Goal: Information Seeking & Learning: Learn about a topic

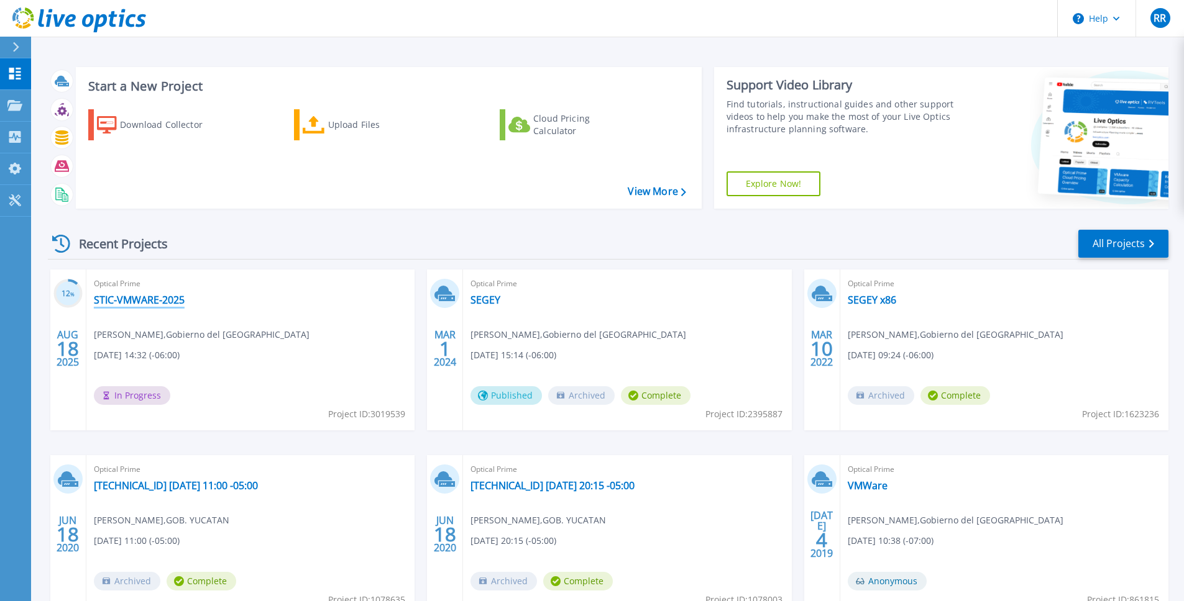
click at [138, 298] on link "STIC-VMWARE-2025" at bounding box center [139, 300] width 91 height 12
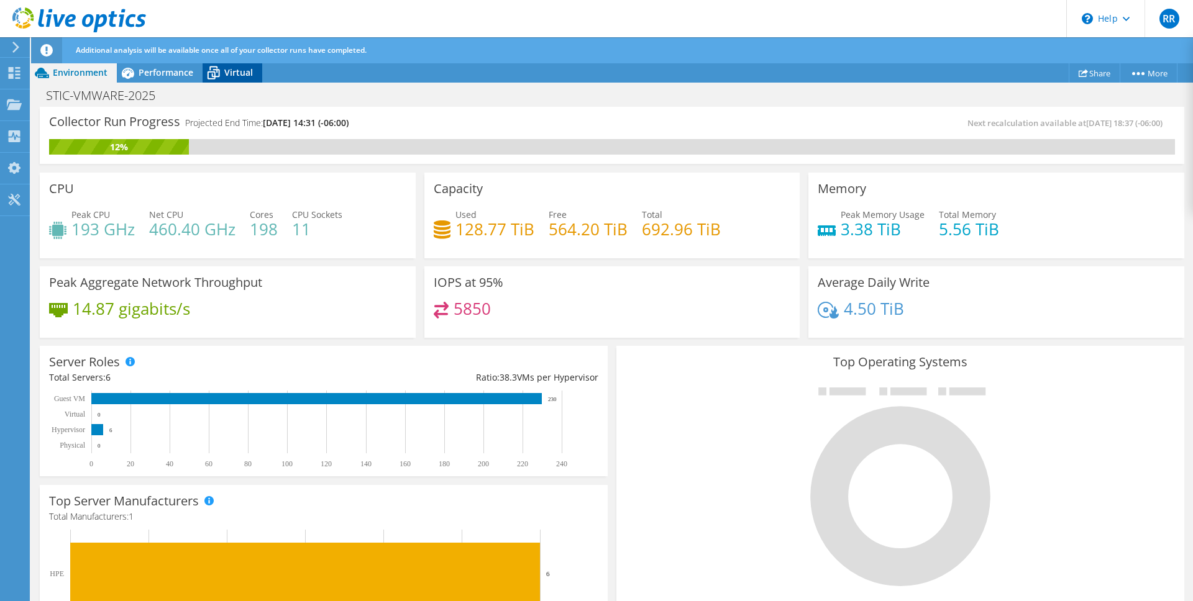
click at [217, 77] on icon at bounding box center [214, 73] width 22 height 22
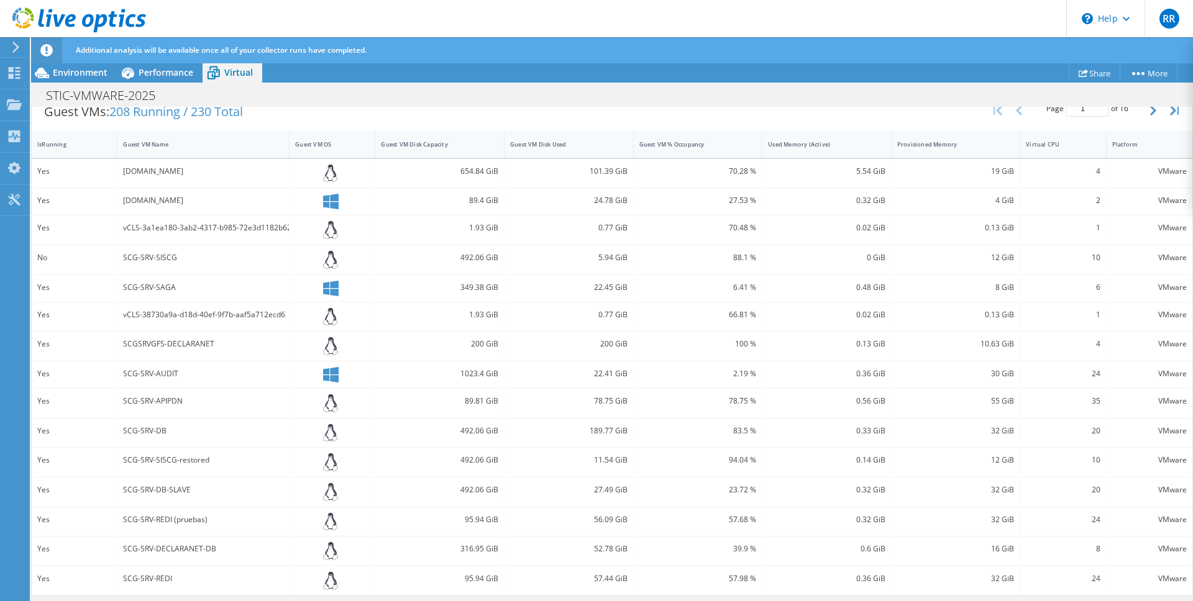
scroll to position [313, 0]
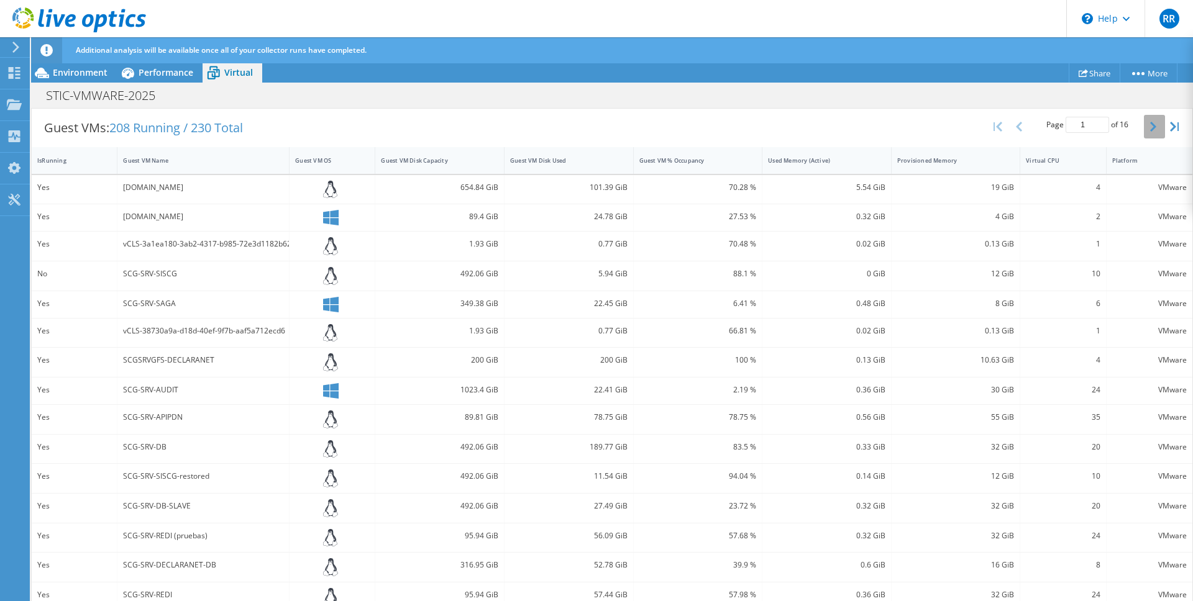
click at [1154, 124] on button "button" at bounding box center [1154, 127] width 21 height 24
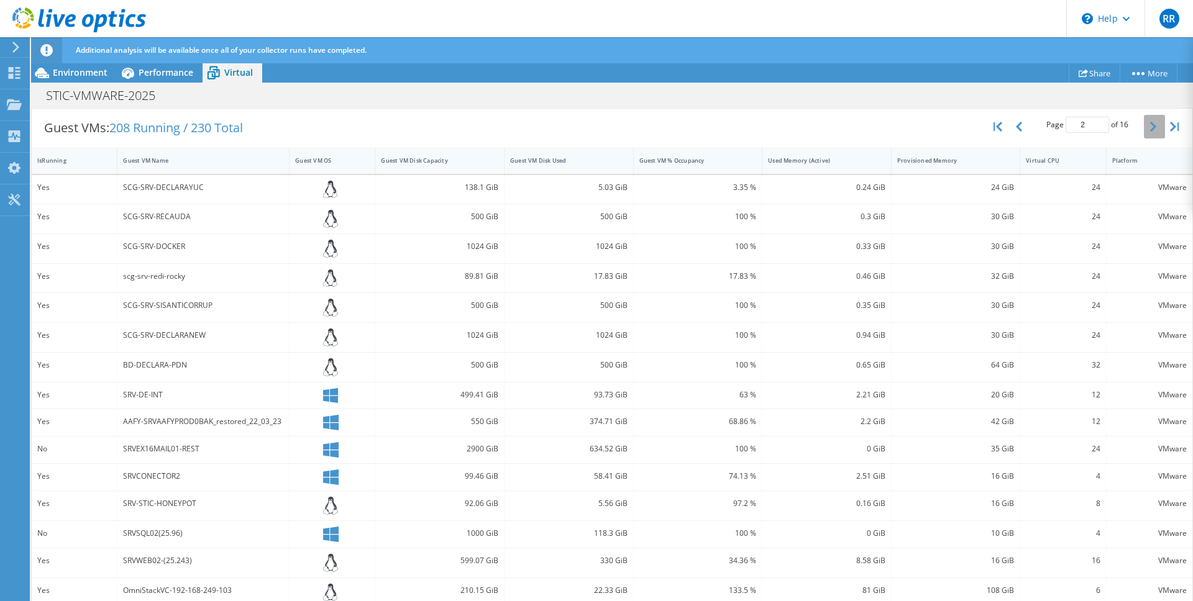
click at [1154, 124] on button "button" at bounding box center [1154, 127] width 21 height 24
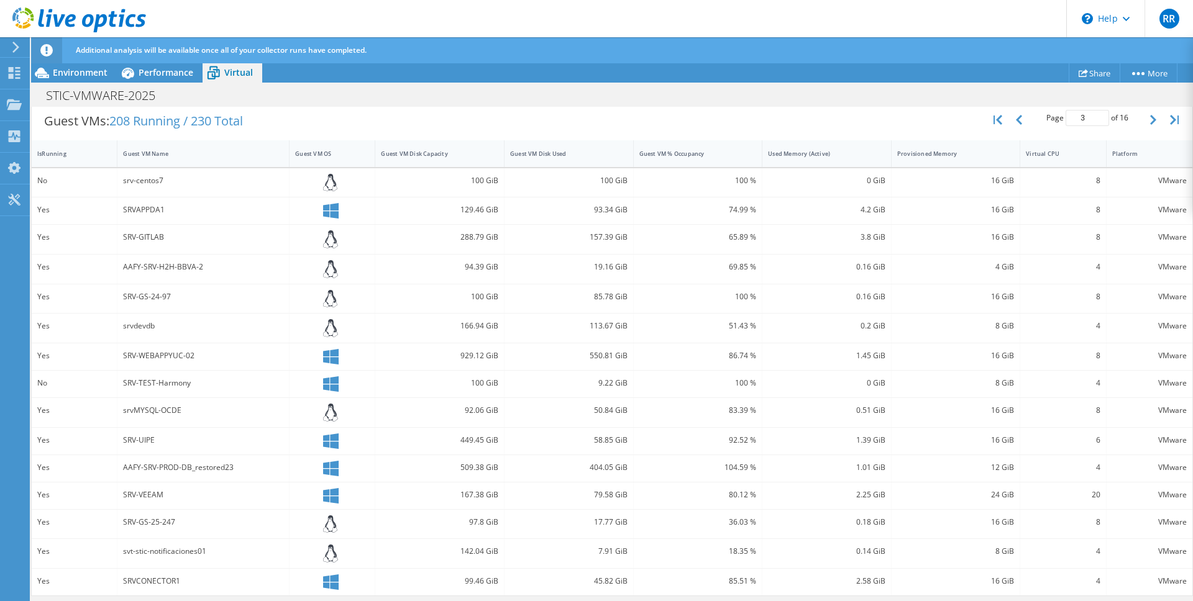
scroll to position [109, 0]
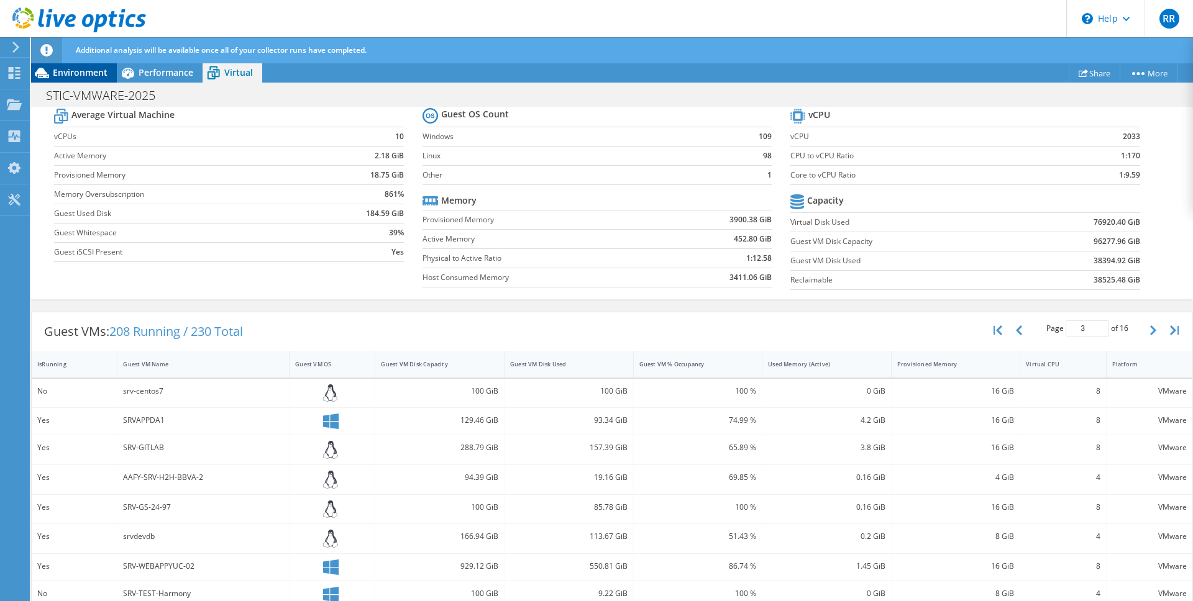
click at [81, 70] on span "Environment" at bounding box center [80, 72] width 55 height 12
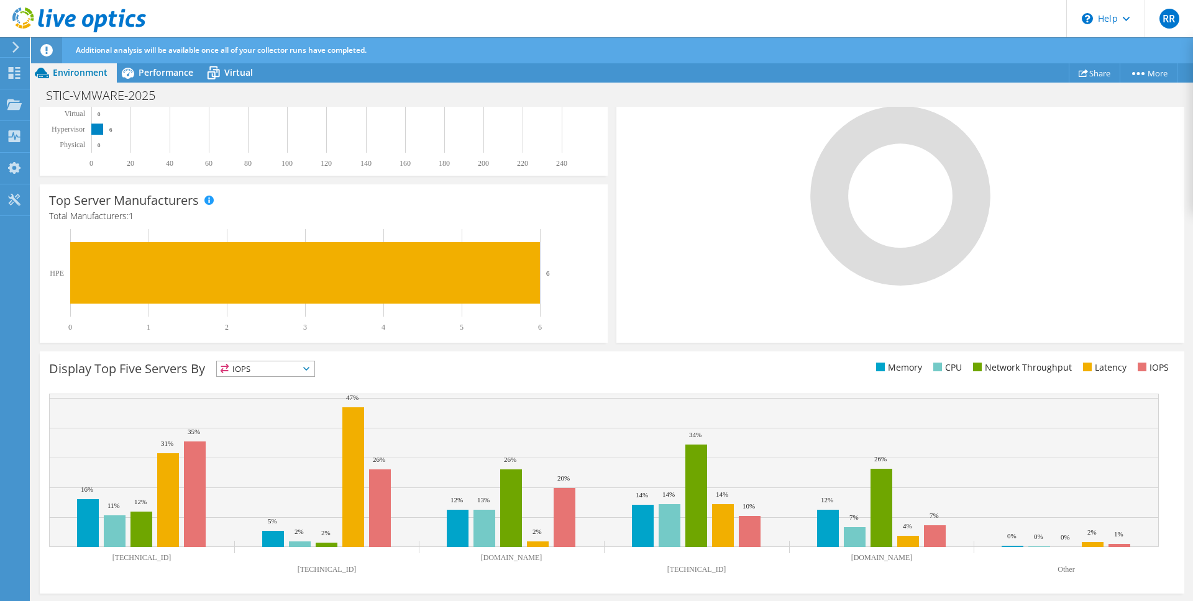
scroll to position [0, 0]
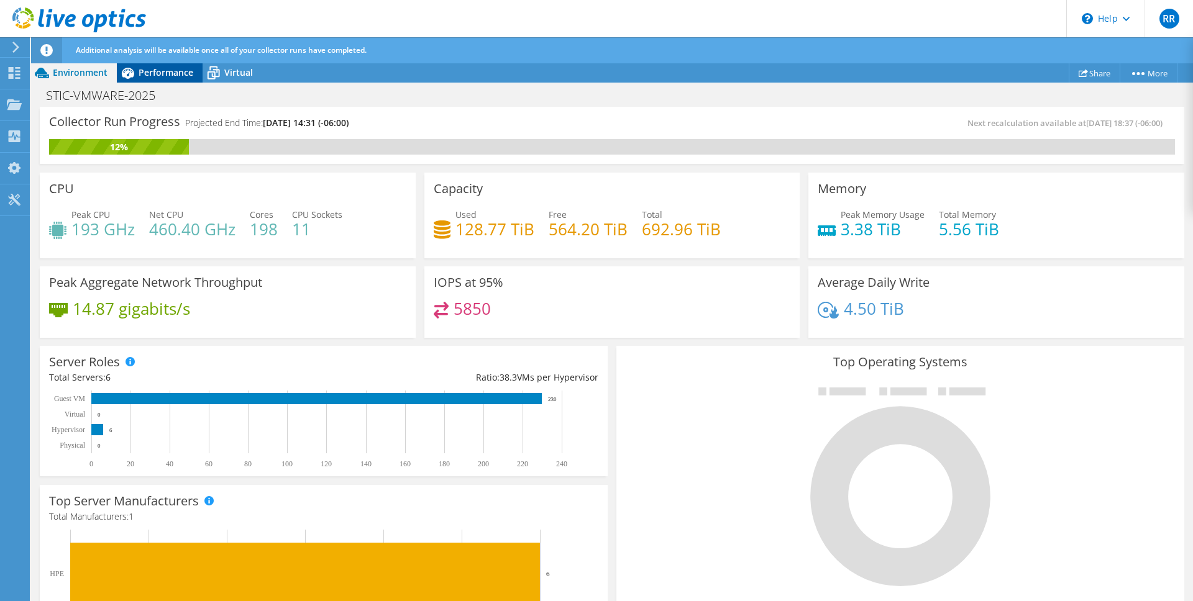
click at [155, 75] on span "Performance" at bounding box center [166, 72] width 55 height 12
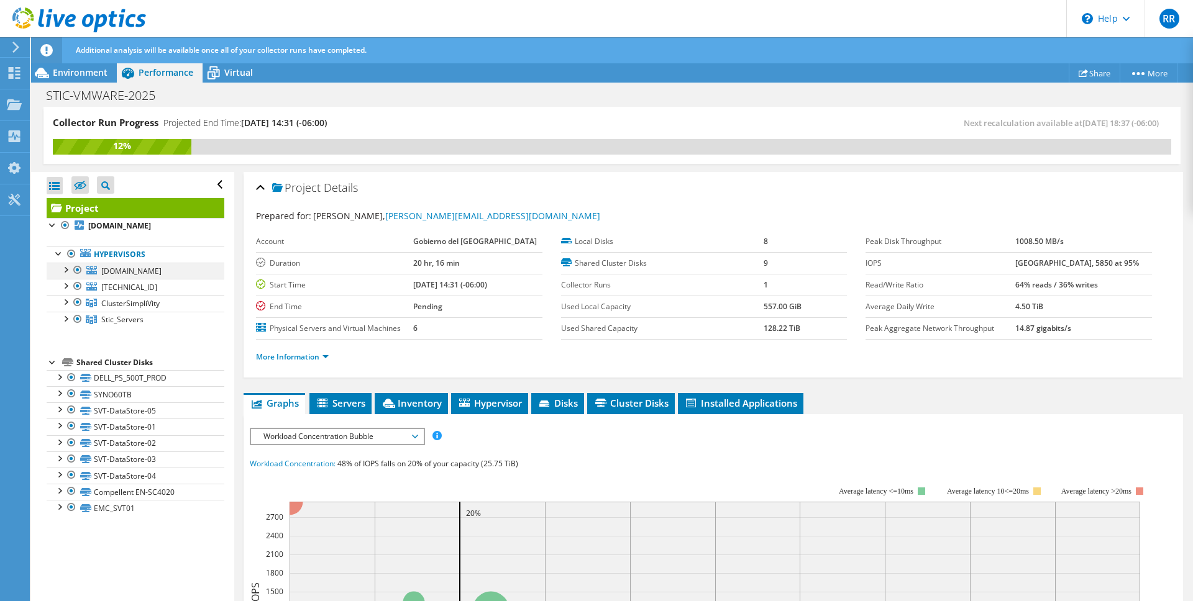
click at [66, 268] on div at bounding box center [65, 269] width 12 height 12
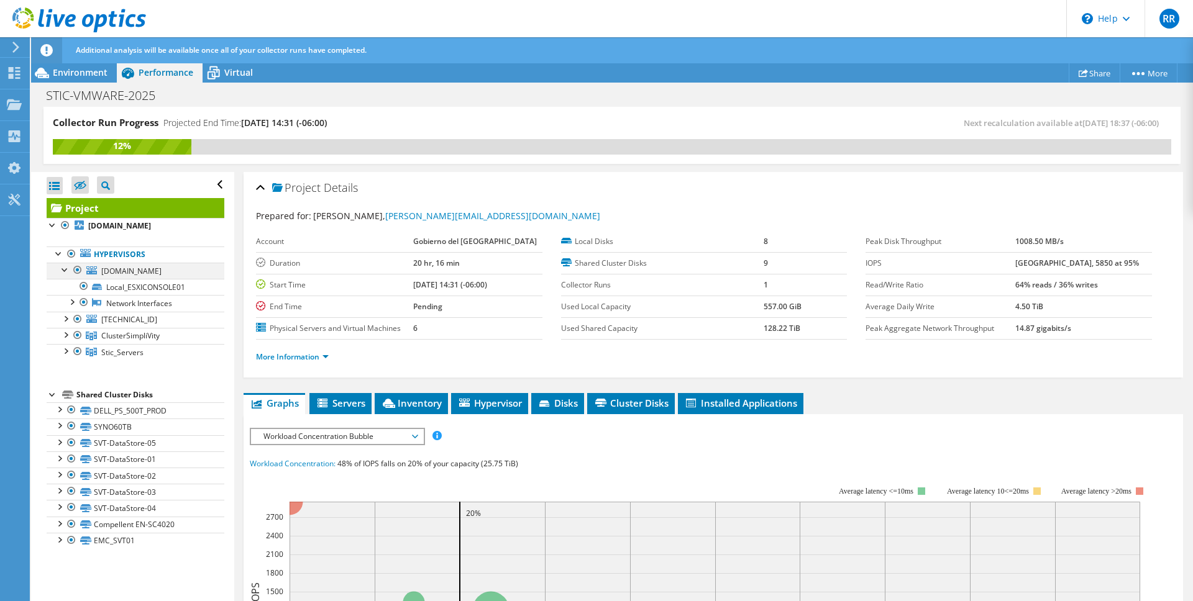
click at [66, 268] on div at bounding box center [65, 269] width 12 height 12
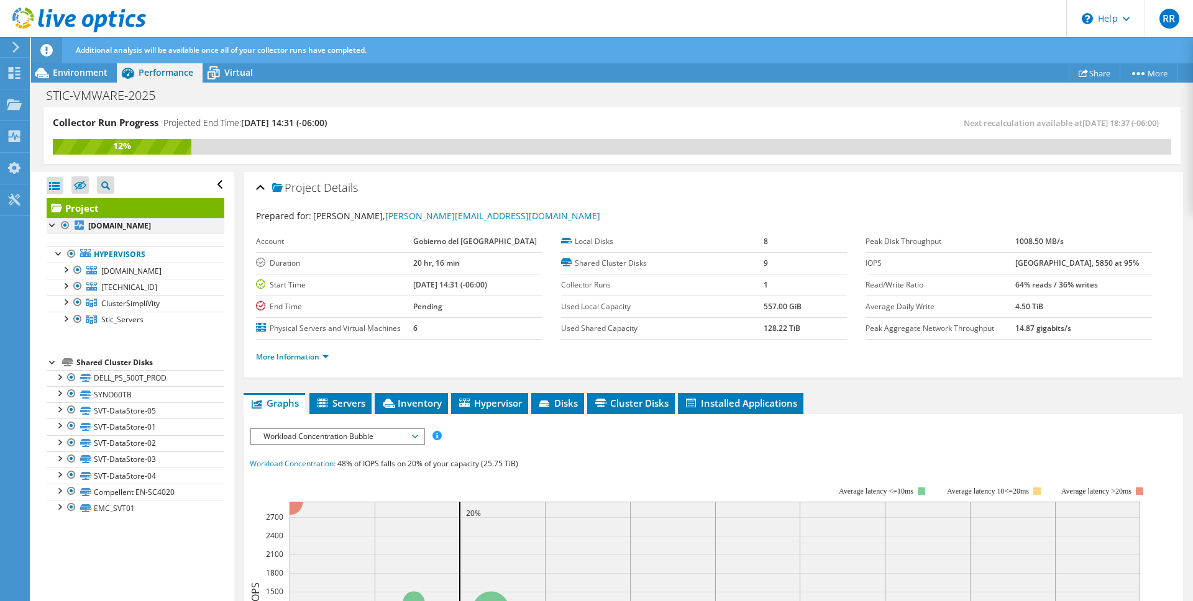
click at [53, 221] on div at bounding box center [53, 224] width 12 height 12
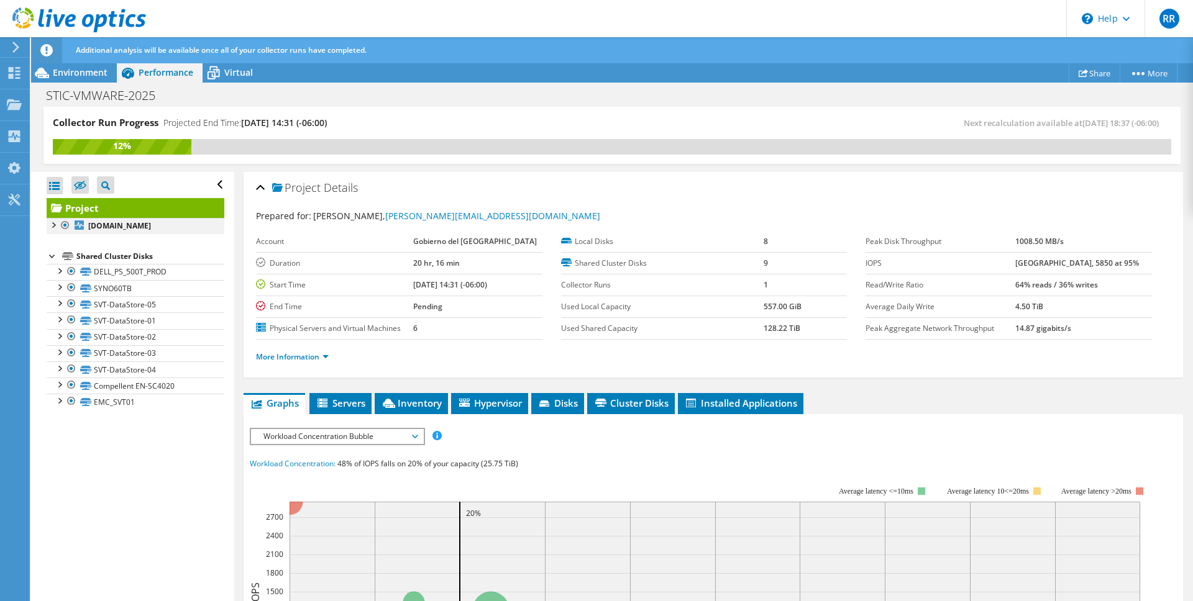
click at [53, 221] on div at bounding box center [53, 224] width 12 height 12
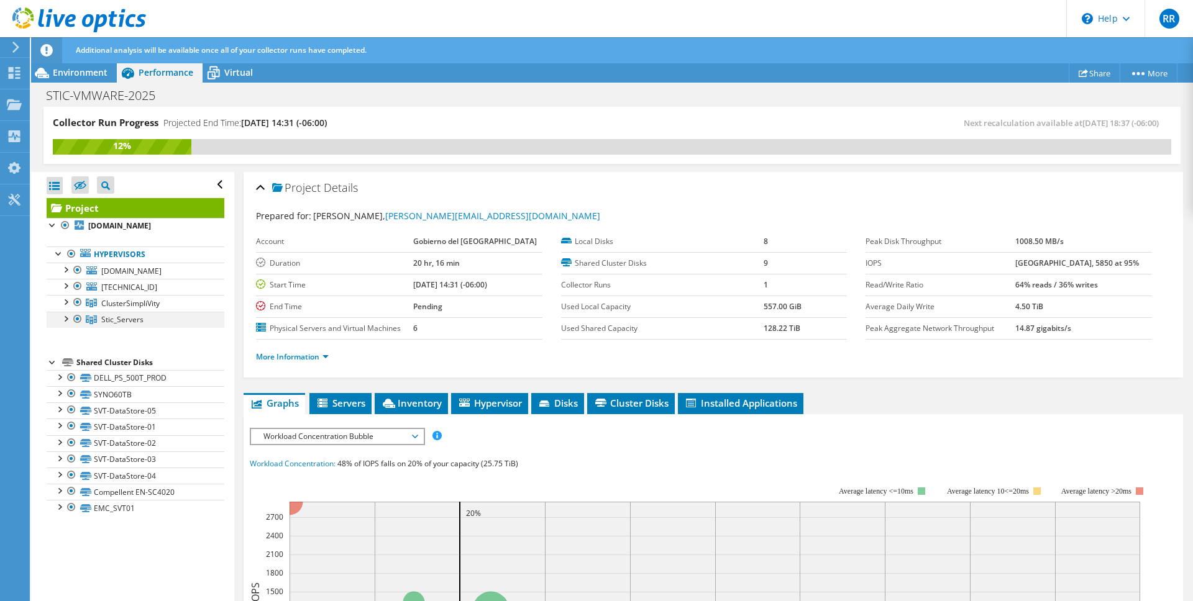
click at [65, 318] on div at bounding box center [65, 318] width 12 height 12
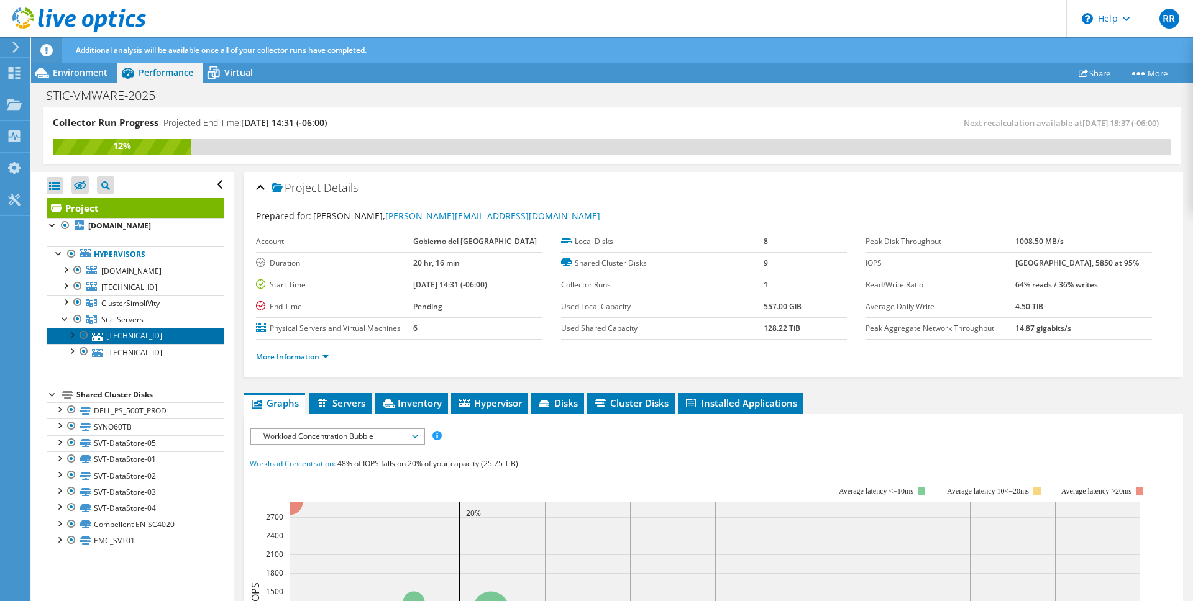
click at [129, 339] on link "[TECHNICAL_ID]" at bounding box center [136, 336] width 178 height 16
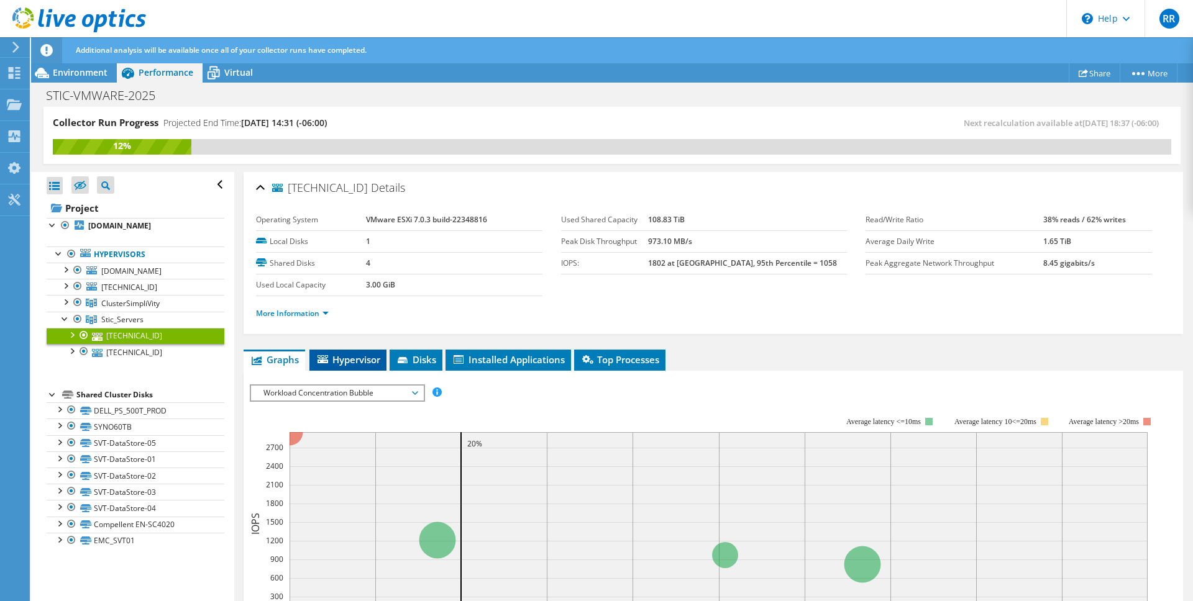
click at [350, 355] on span "Hypervisor" at bounding box center [348, 360] width 65 height 12
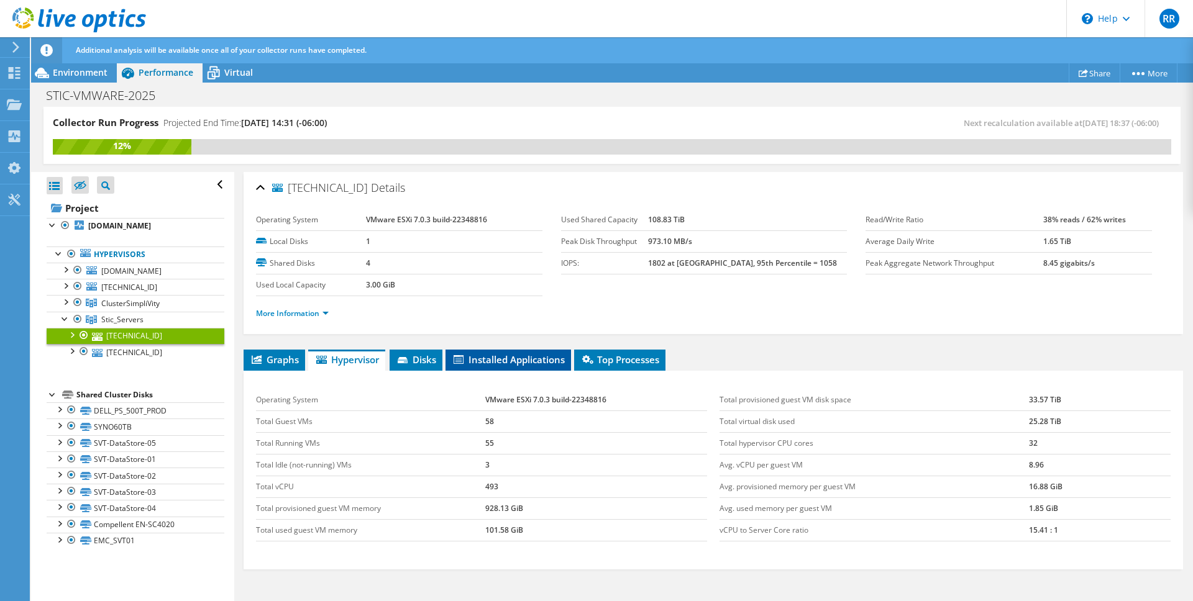
click at [473, 368] on li "Installed Applications" at bounding box center [507, 360] width 125 height 21
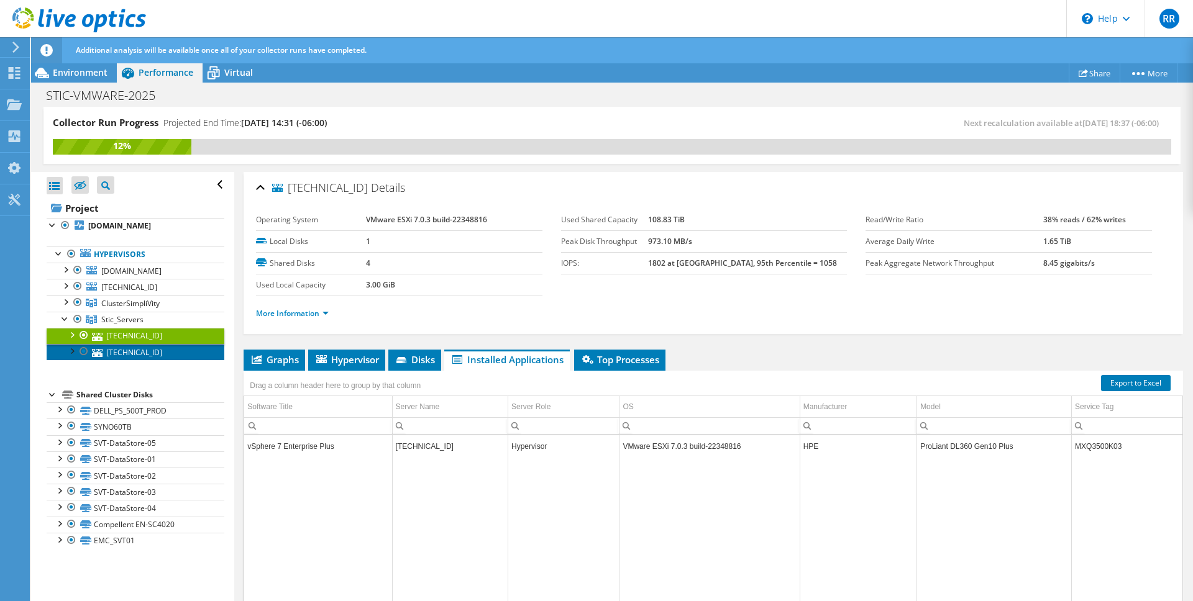
click at [141, 349] on link "[TECHNICAL_ID]" at bounding box center [136, 352] width 178 height 16
click at [107, 335] on link "[TECHNICAL_ID]" at bounding box center [136, 336] width 178 height 16
click at [68, 317] on div at bounding box center [65, 318] width 12 height 12
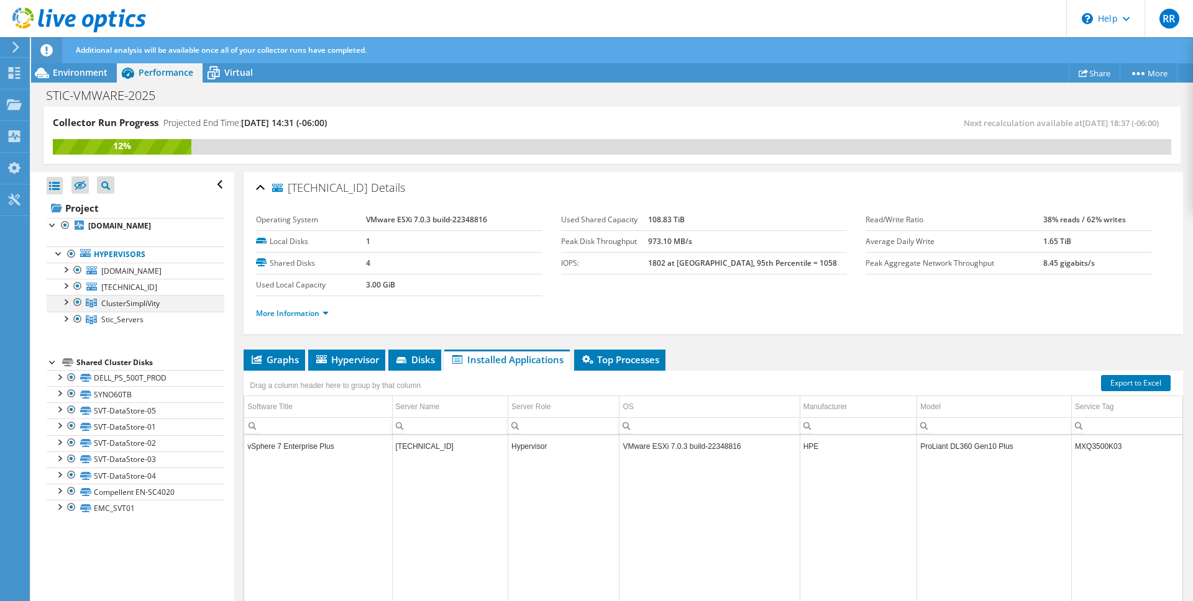
click at [65, 297] on div at bounding box center [65, 301] width 12 height 12
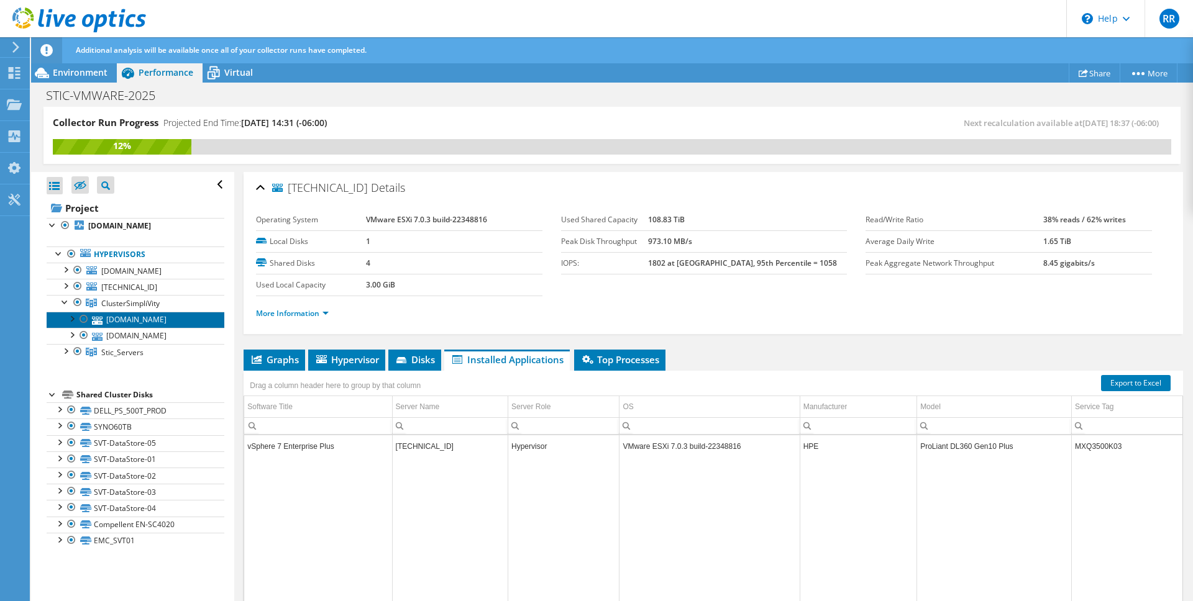
click at [156, 327] on link "[DOMAIN_NAME]" at bounding box center [136, 320] width 178 height 16
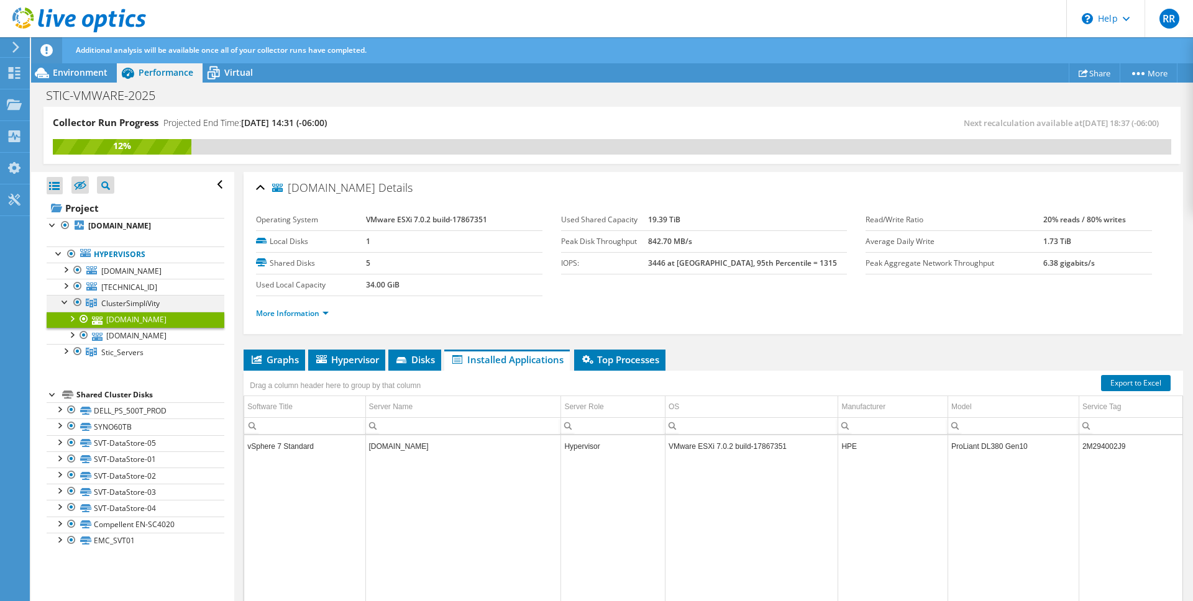
click at [66, 303] on div at bounding box center [65, 301] width 12 height 12
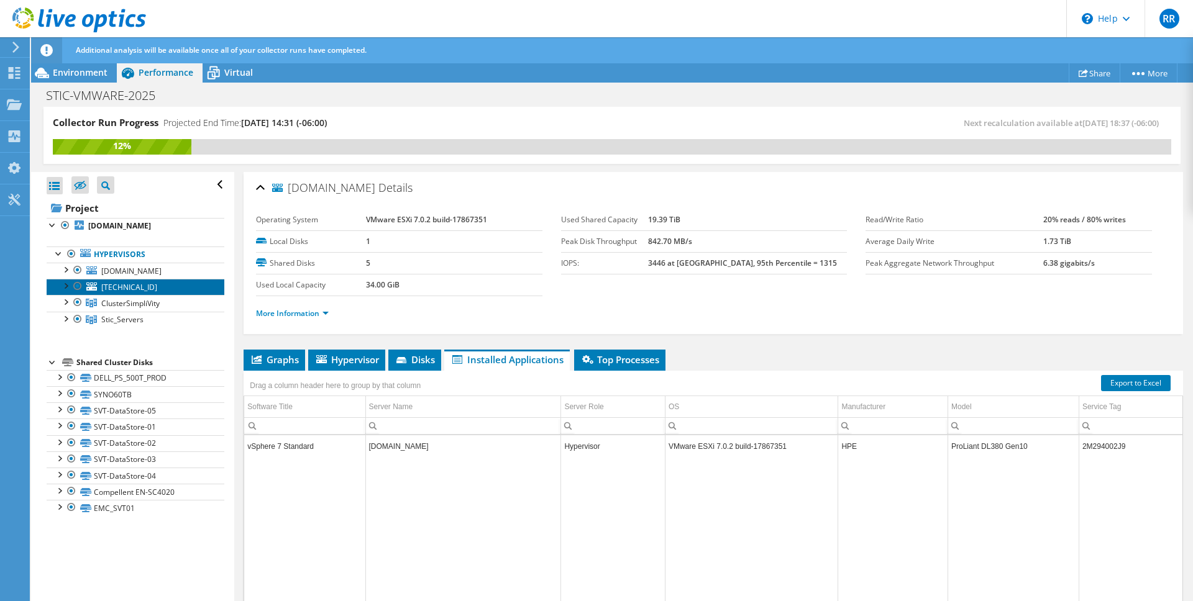
click at [129, 288] on span "[TECHNICAL_ID]" at bounding box center [129, 287] width 56 height 11
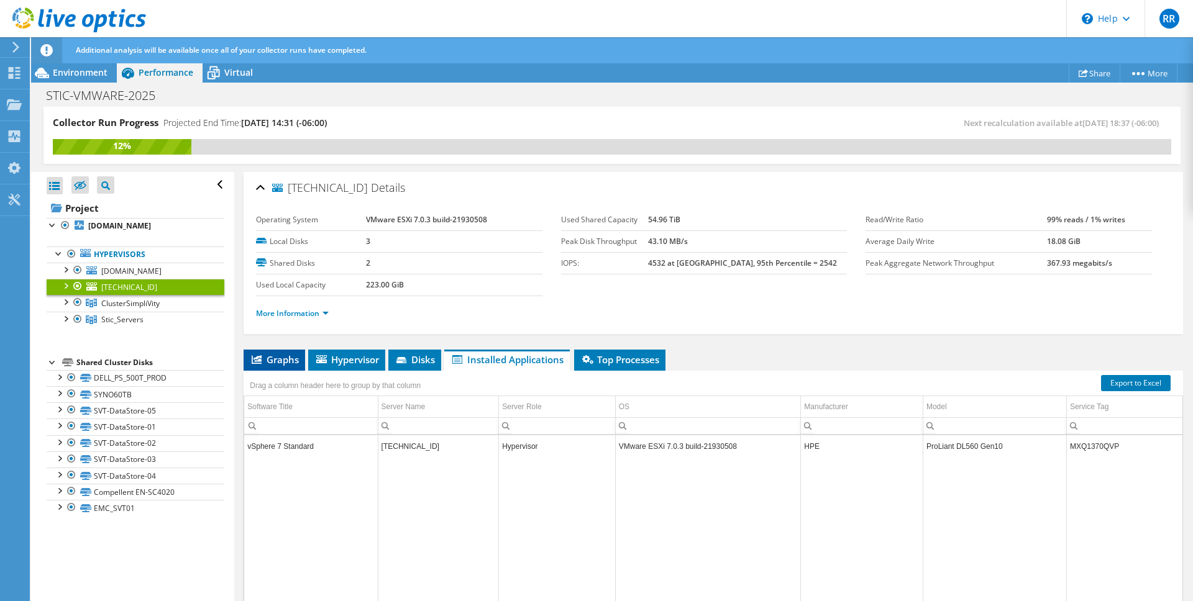
click at [298, 363] on span "Graphs" at bounding box center [274, 360] width 49 height 12
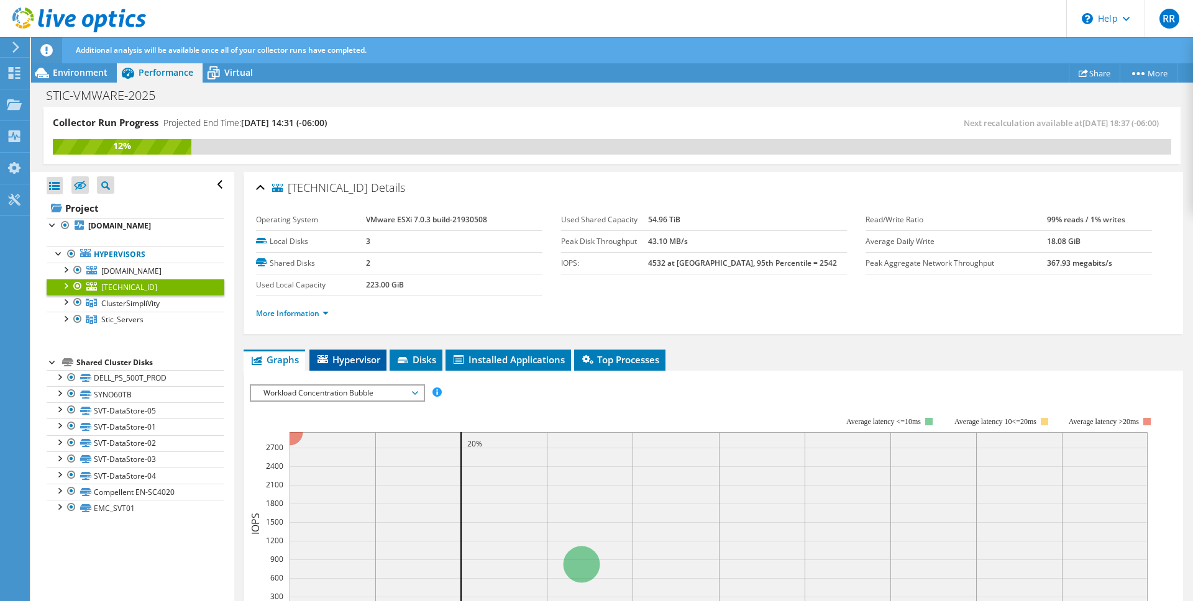
click at [323, 361] on icon at bounding box center [322, 359] width 11 height 8
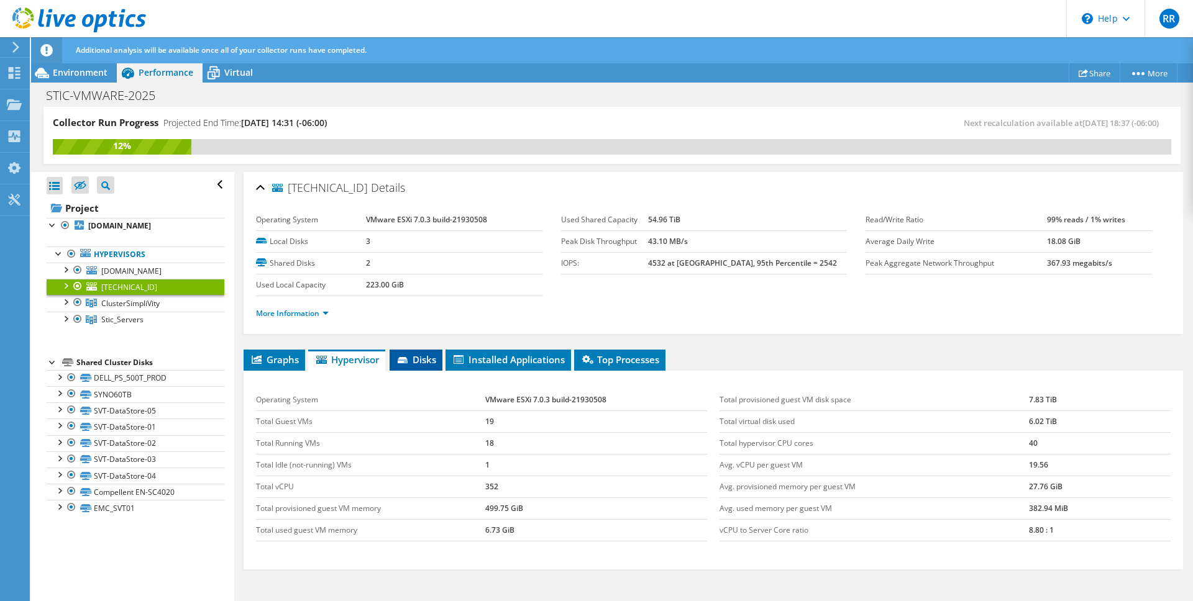
click at [403, 361] on icon at bounding box center [403, 360] width 10 height 6
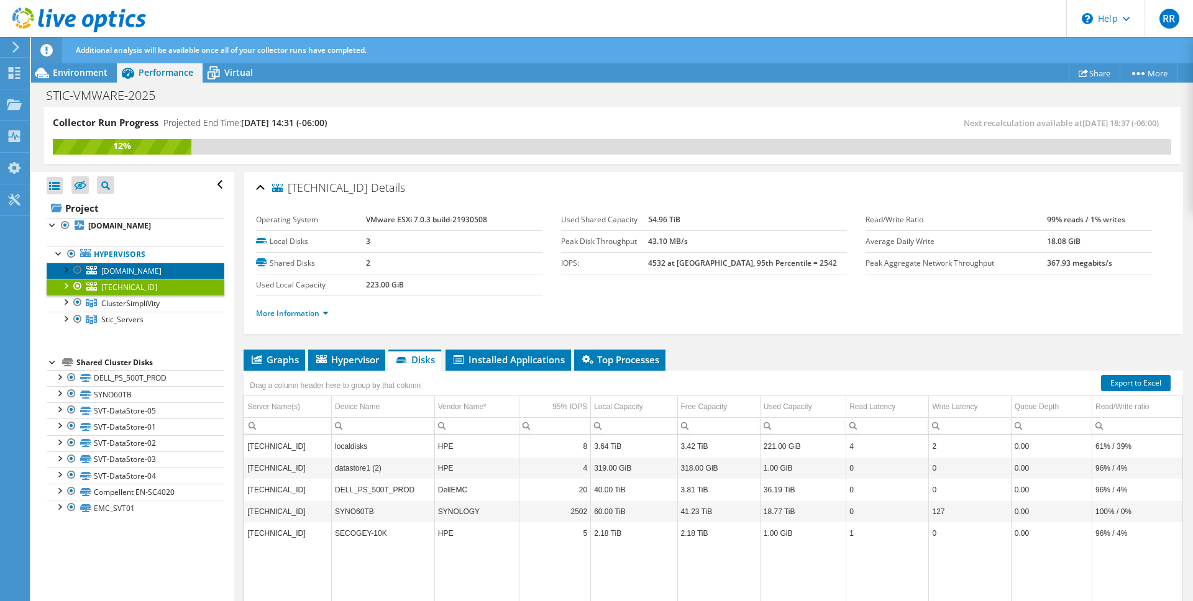
click at [125, 270] on span "[DOMAIN_NAME]" at bounding box center [131, 271] width 60 height 11
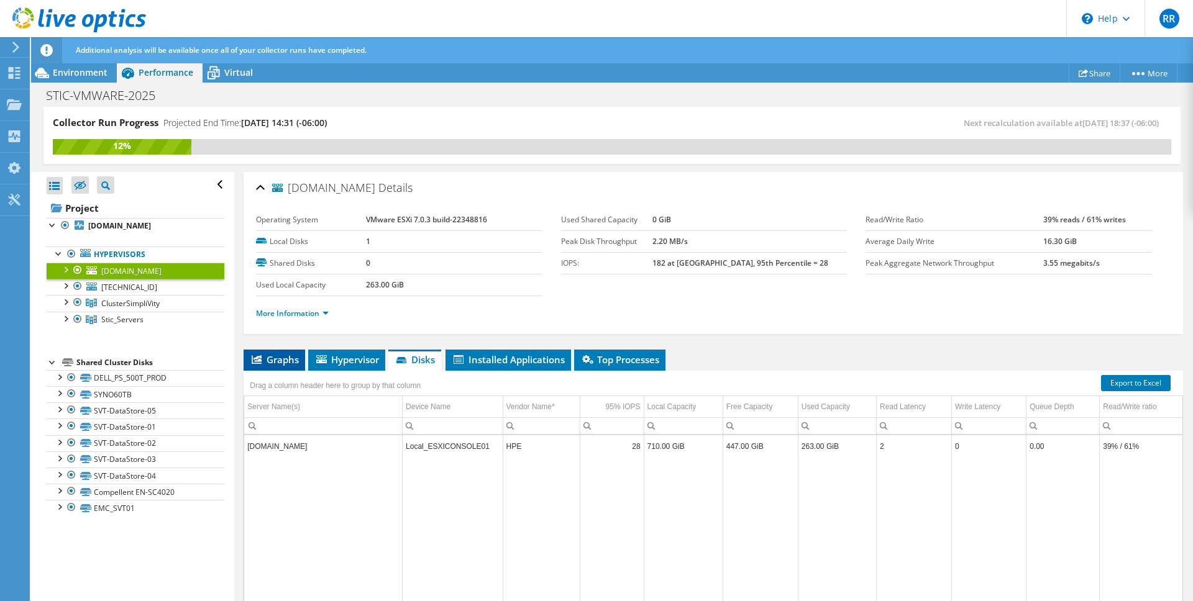
click at [281, 350] on li "Graphs" at bounding box center [275, 360] width 62 height 21
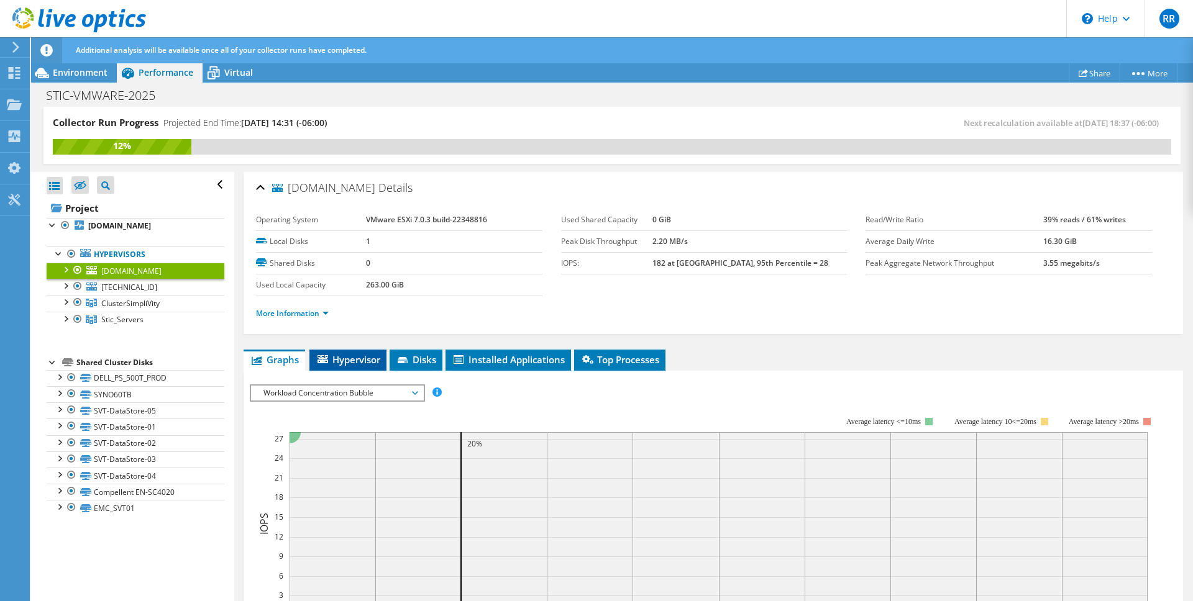
click at [317, 357] on icon at bounding box center [322, 359] width 11 height 8
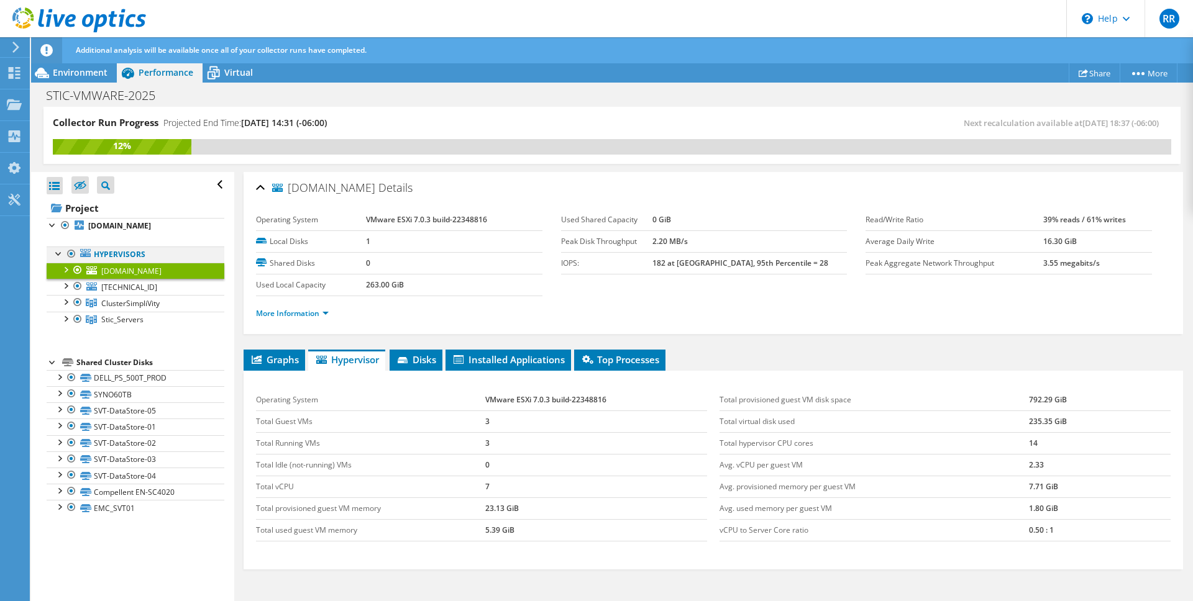
click at [57, 253] on div at bounding box center [59, 253] width 12 height 12
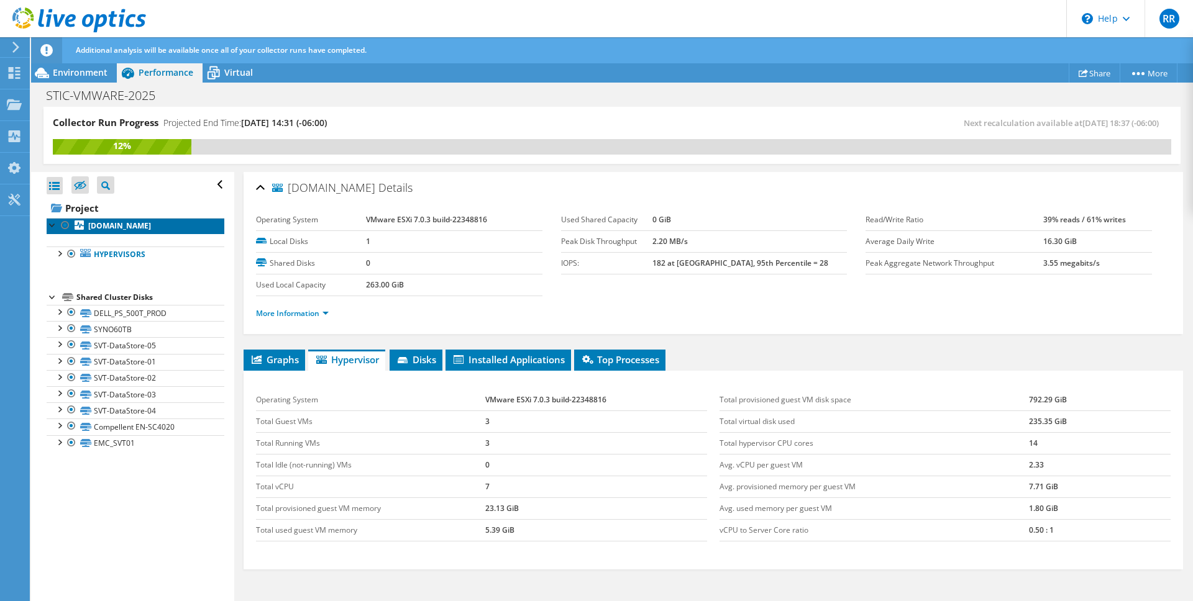
click at [101, 227] on b "[DOMAIN_NAME]" at bounding box center [119, 226] width 63 height 11
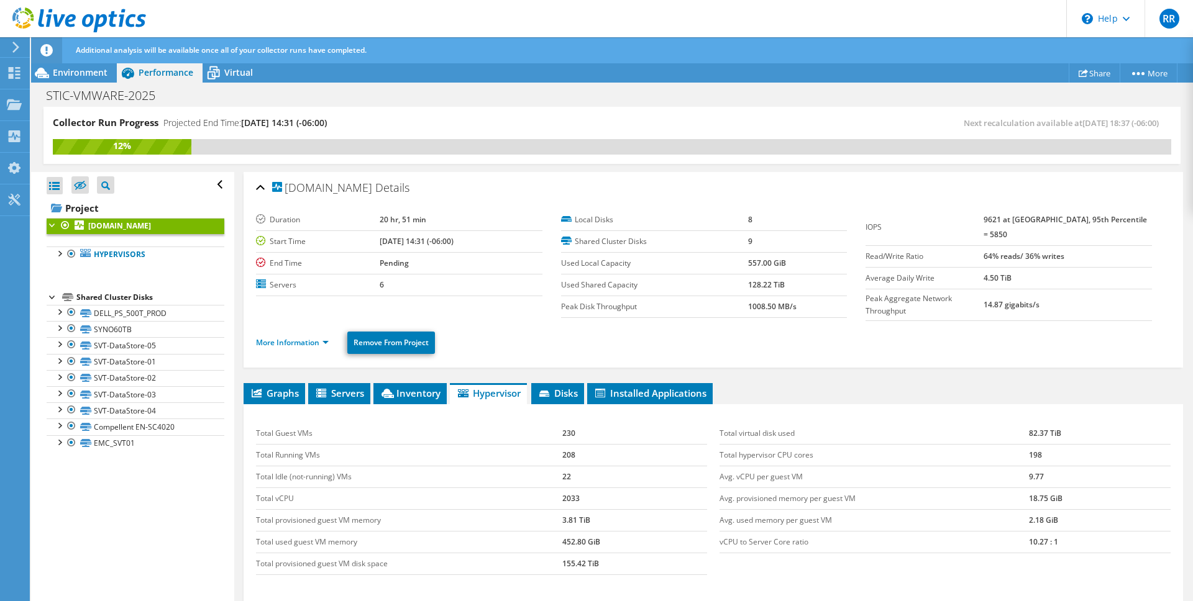
click at [47, 222] on div at bounding box center [53, 224] width 12 height 12
click at [50, 225] on div at bounding box center [53, 224] width 12 height 12
click at [60, 253] on div at bounding box center [59, 253] width 12 height 12
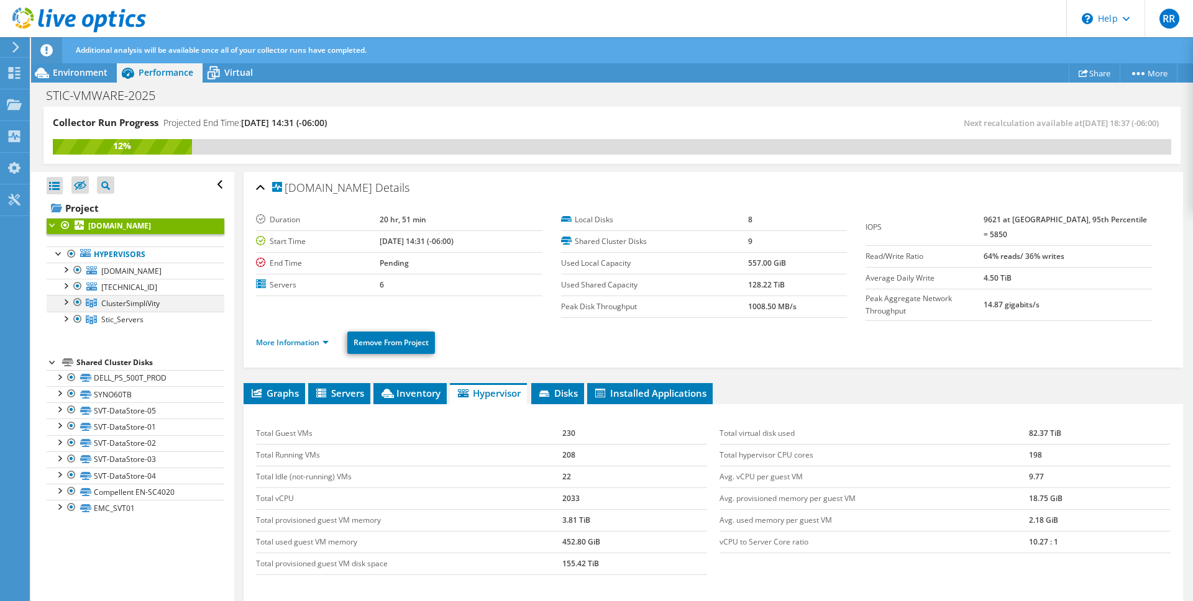
click at [68, 306] on div at bounding box center [65, 301] width 12 height 12
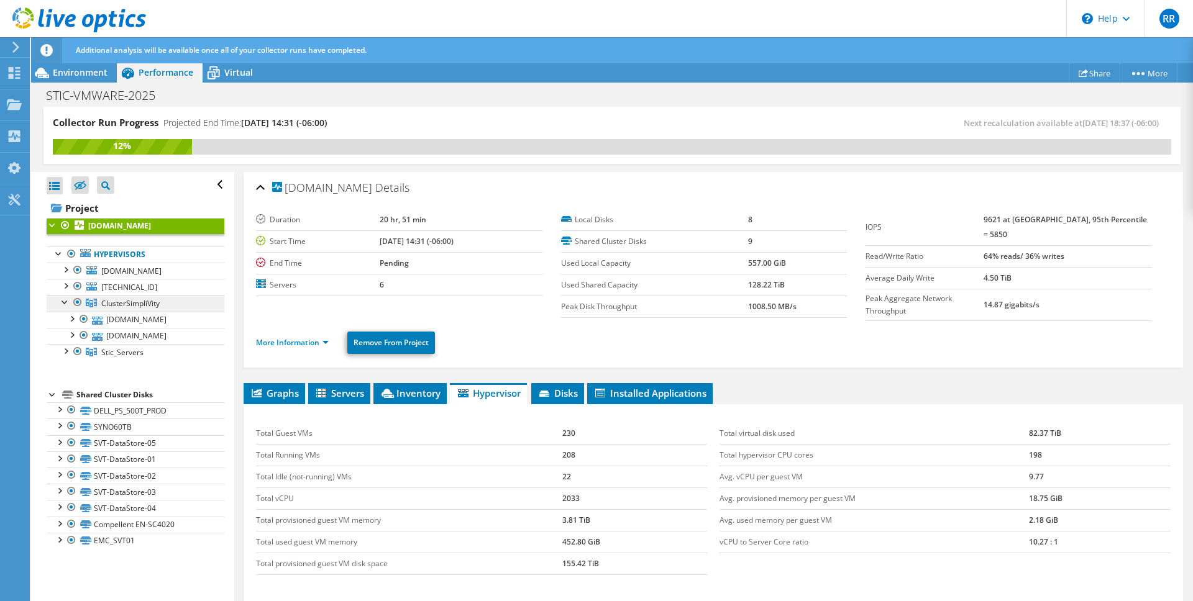
click at [142, 306] on span "ClusterSimpliVity" at bounding box center [130, 303] width 58 height 11
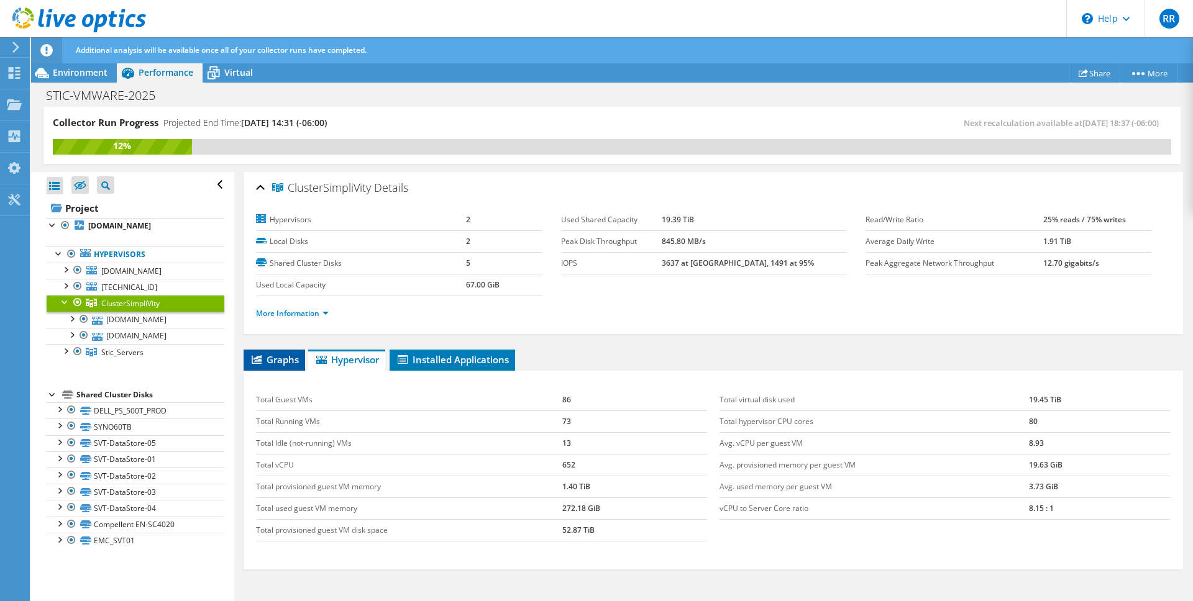
click at [264, 357] on span "Graphs" at bounding box center [274, 360] width 49 height 12
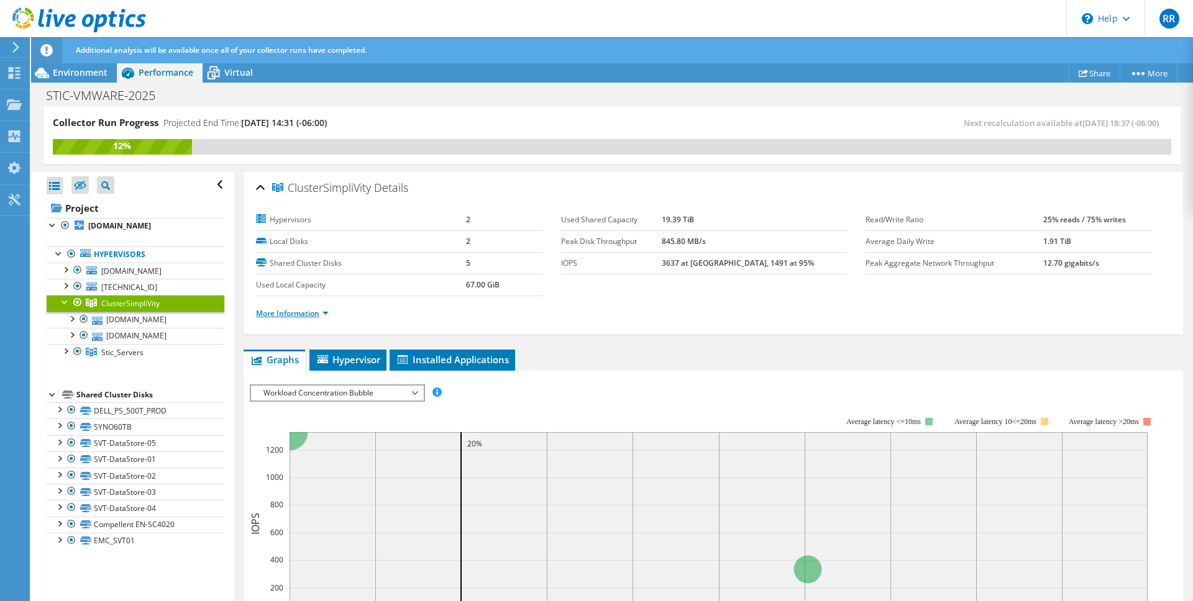
click at [322, 313] on link "More Information" at bounding box center [292, 313] width 73 height 11
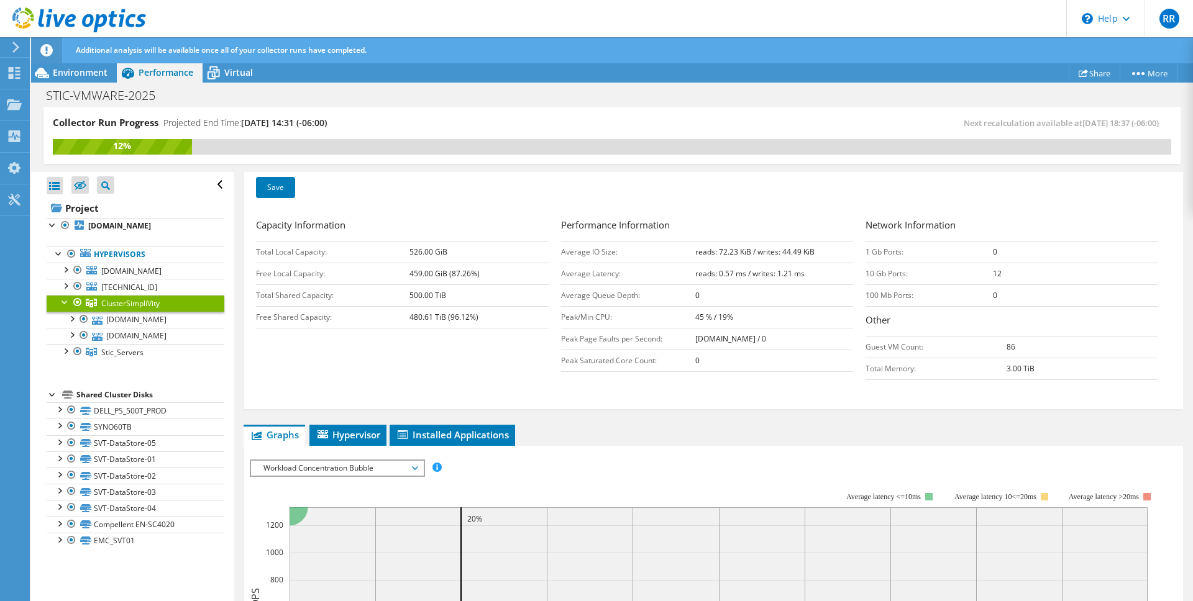
scroll to position [176, 0]
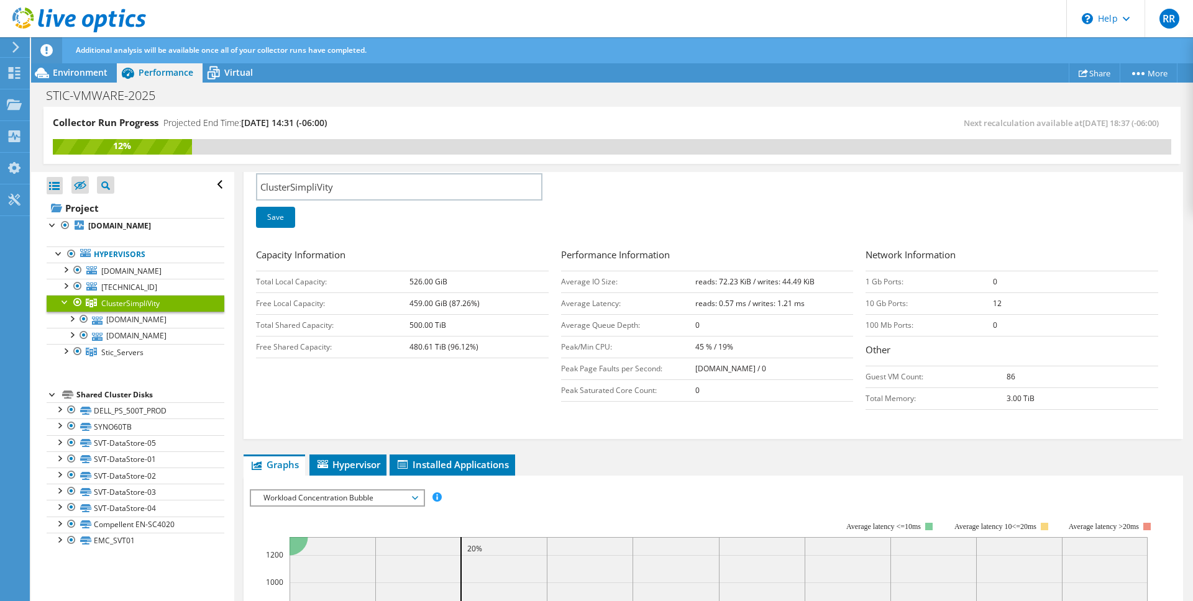
click at [226, 88] on div "STIC-VMWARE-2025 Print" at bounding box center [612, 95] width 1162 height 23
click at [226, 80] on div "Virtual" at bounding box center [233, 73] width 60 height 20
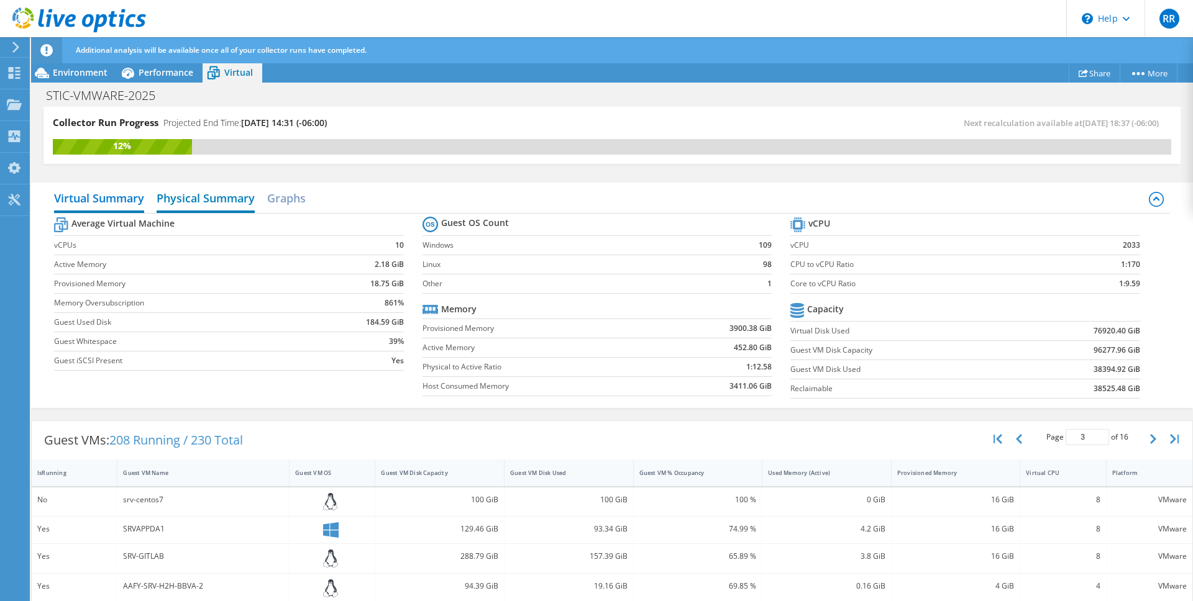
click at [224, 196] on h2 "Physical Summary" at bounding box center [206, 199] width 98 height 27
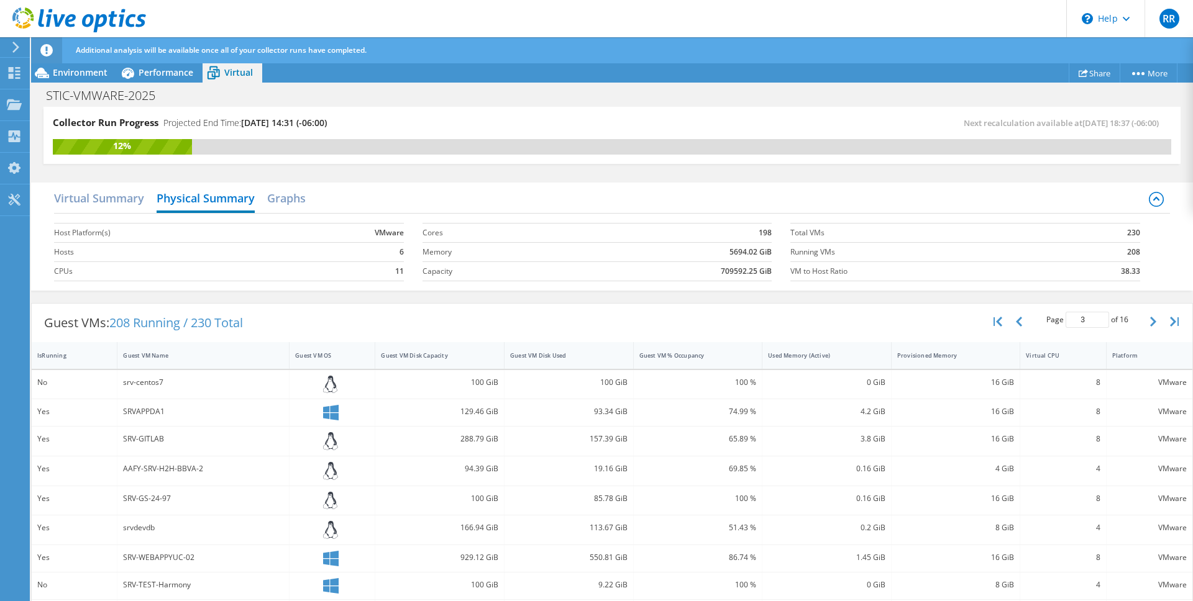
scroll to position [7, 0]
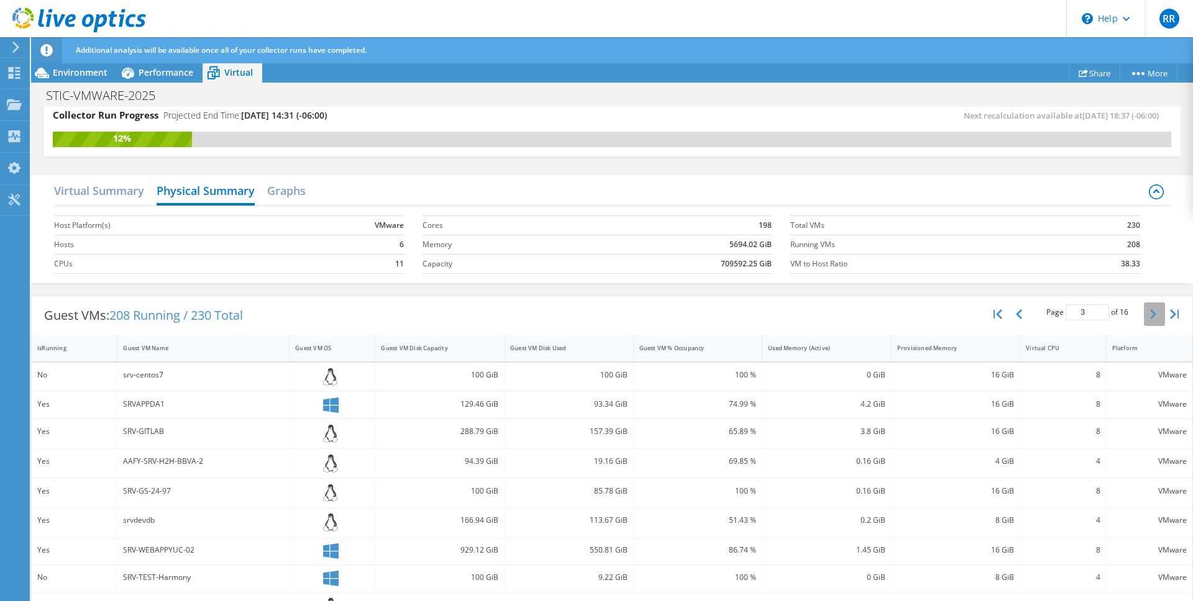
click at [1144, 314] on button "button" at bounding box center [1154, 315] width 21 height 24
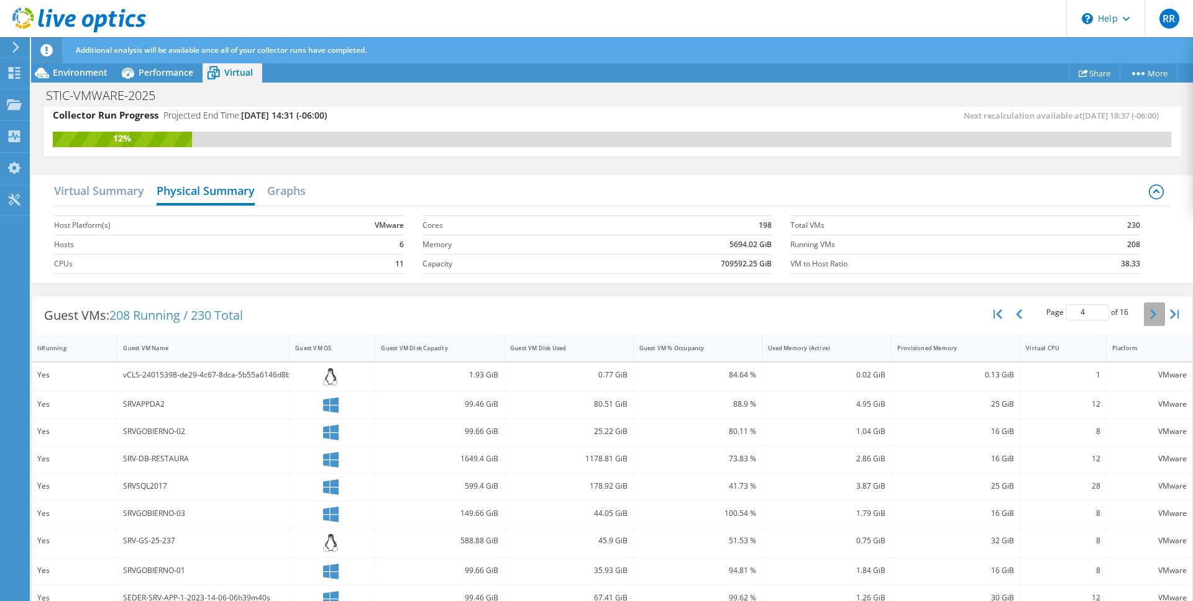
click at [1144, 314] on button "button" at bounding box center [1154, 315] width 21 height 24
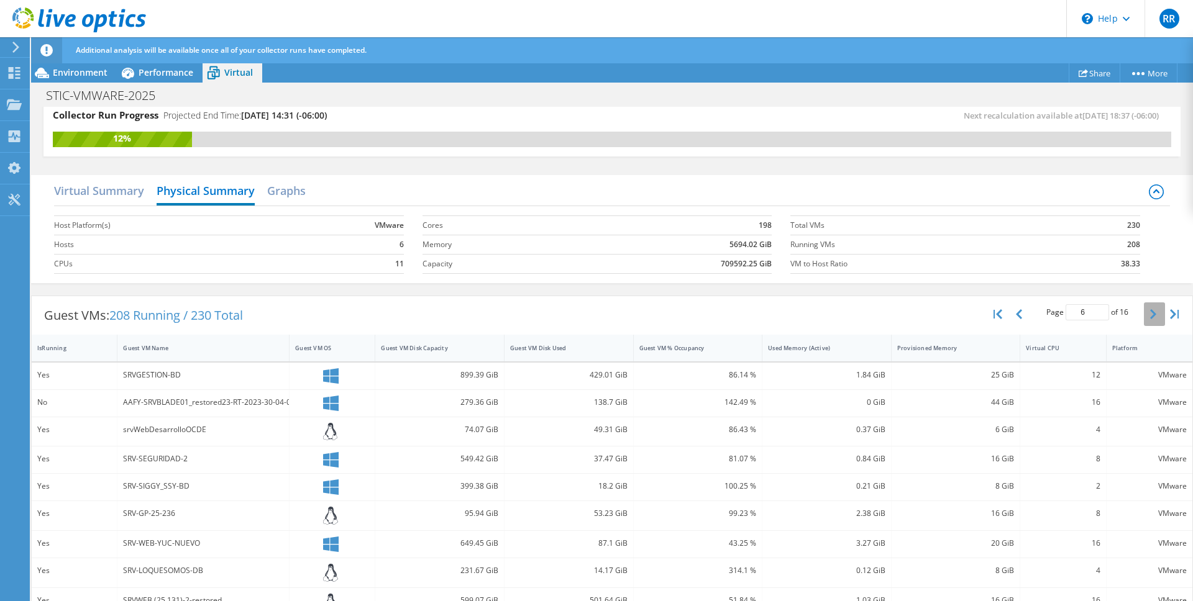
click at [1144, 314] on button "button" at bounding box center [1154, 315] width 21 height 24
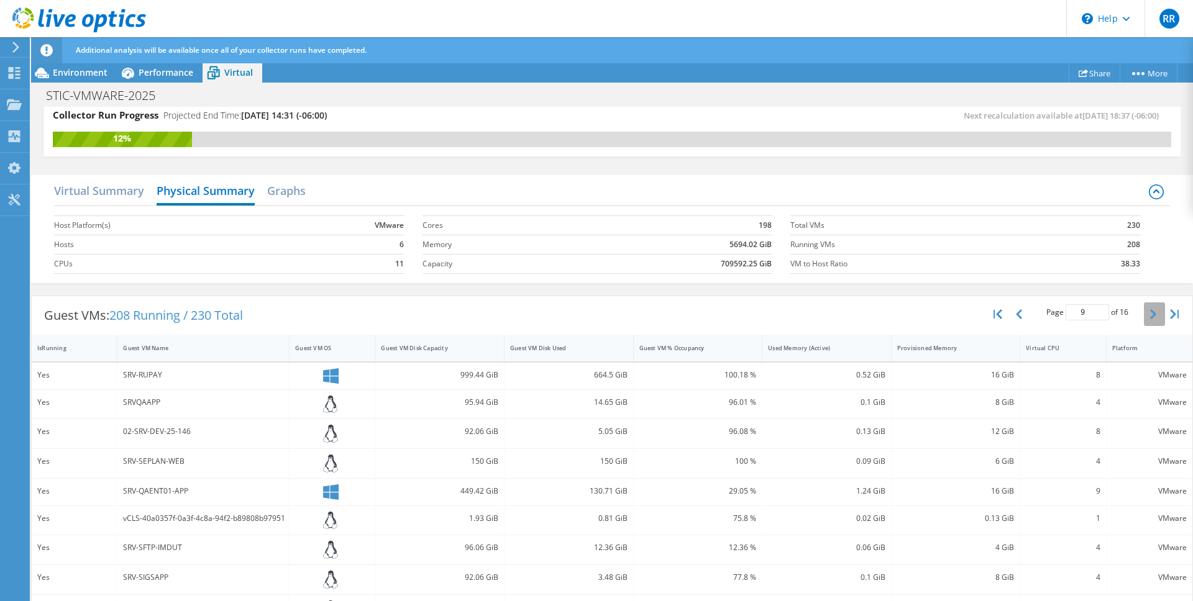
click at [1144, 314] on button "button" at bounding box center [1154, 315] width 21 height 24
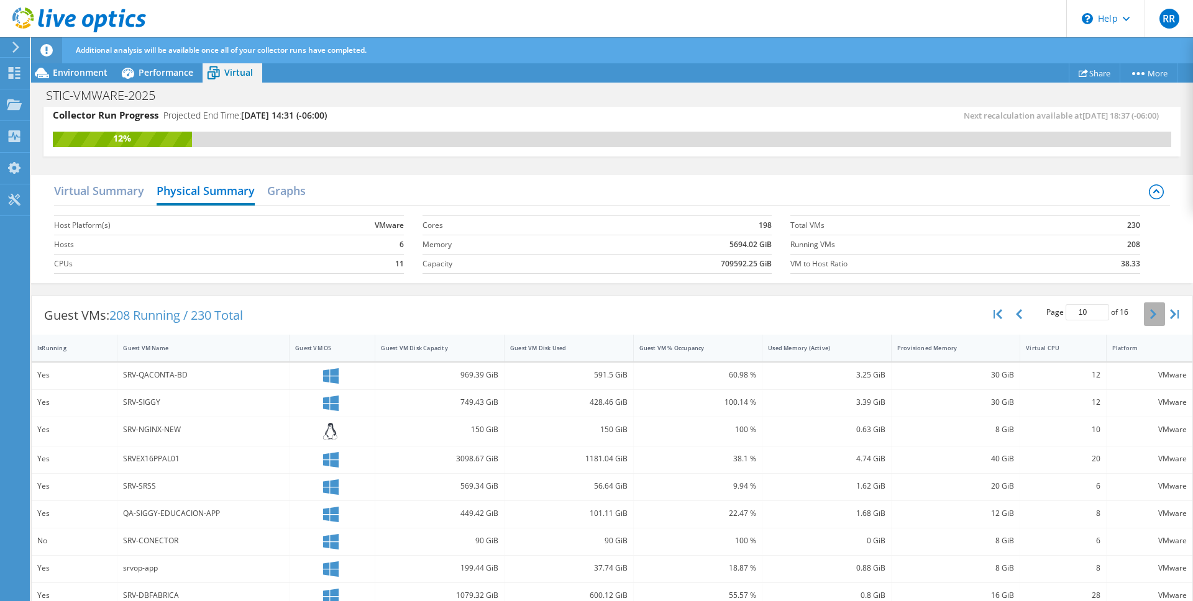
click at [1144, 314] on button "button" at bounding box center [1154, 315] width 21 height 24
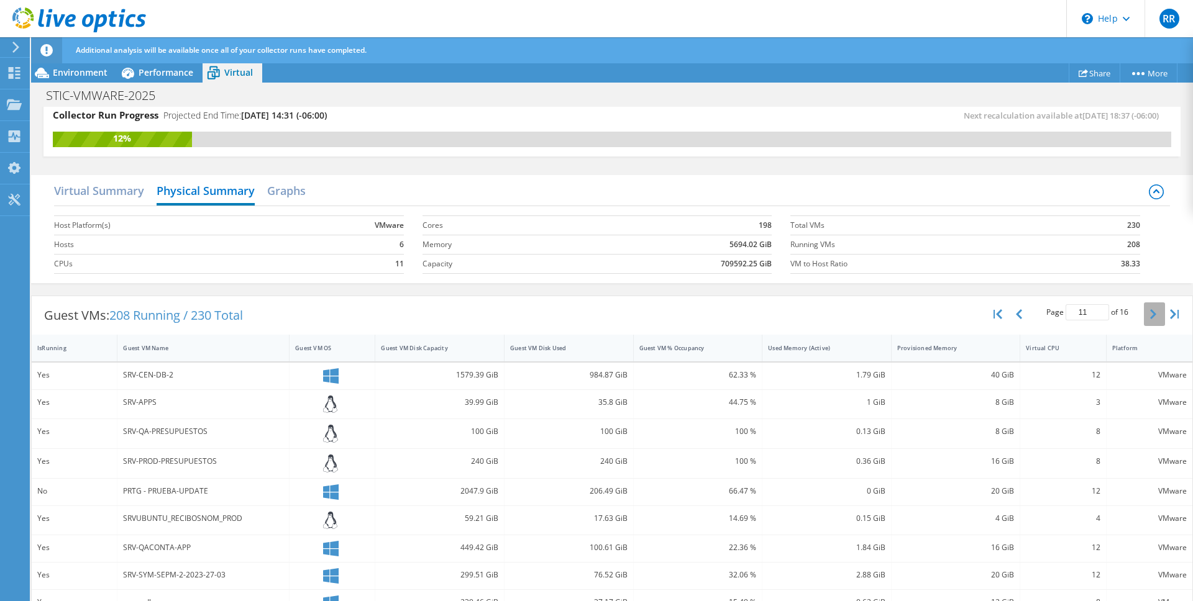
click at [1144, 314] on button "button" at bounding box center [1154, 315] width 21 height 24
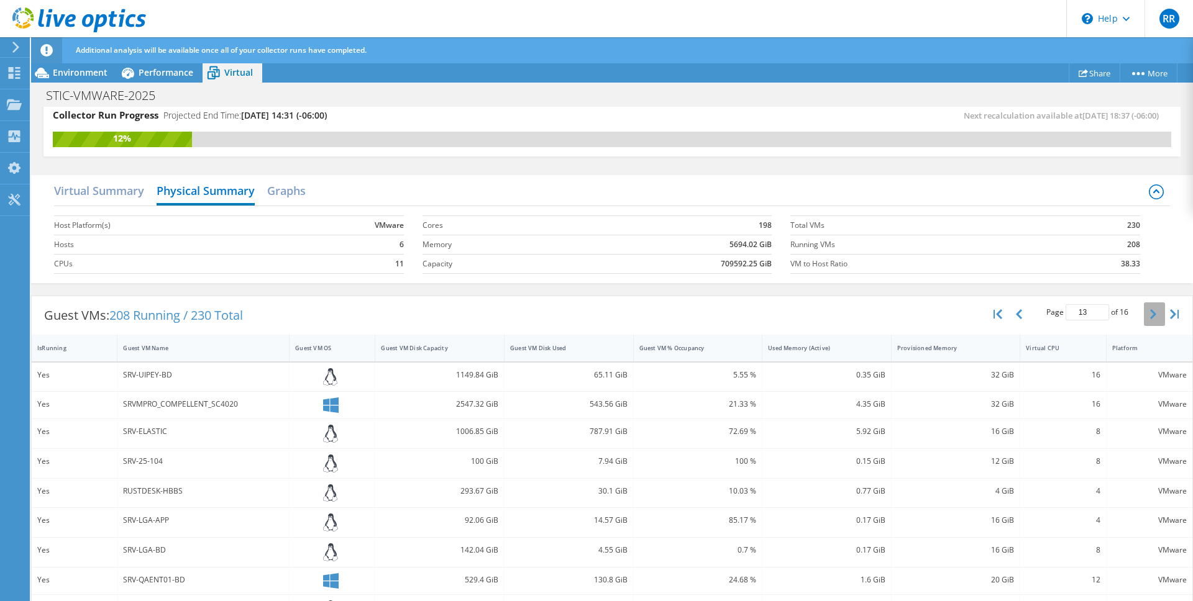
click at [1144, 315] on button "button" at bounding box center [1154, 315] width 21 height 24
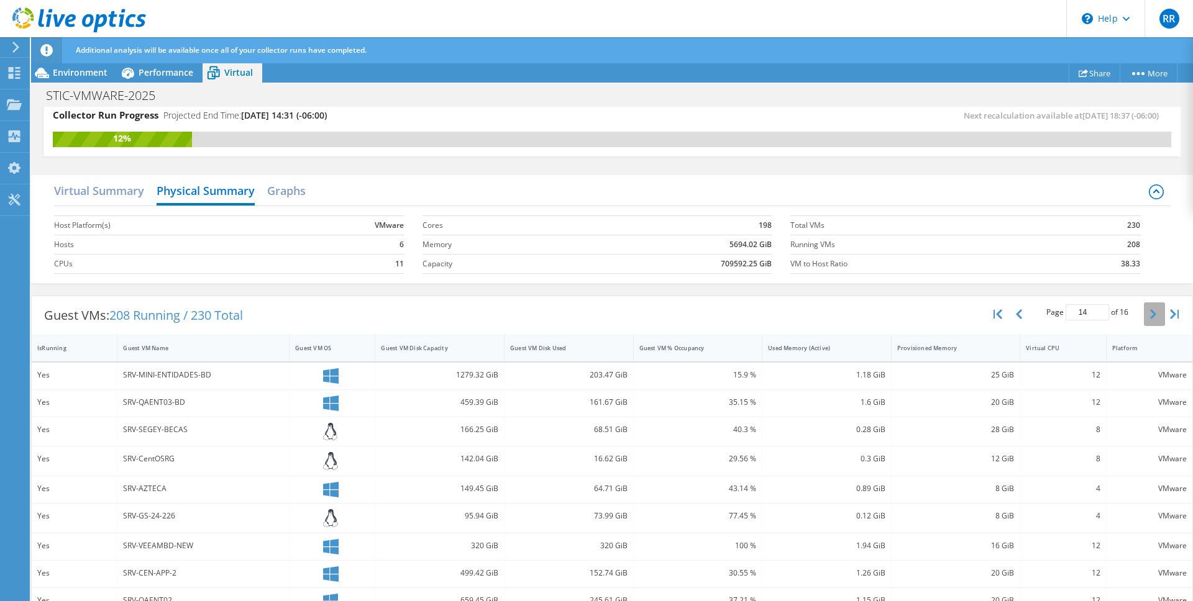
click at [1144, 315] on button "button" at bounding box center [1154, 315] width 21 height 24
click at [1150, 316] on icon "button" at bounding box center [1153, 314] width 6 height 10
type input "16"
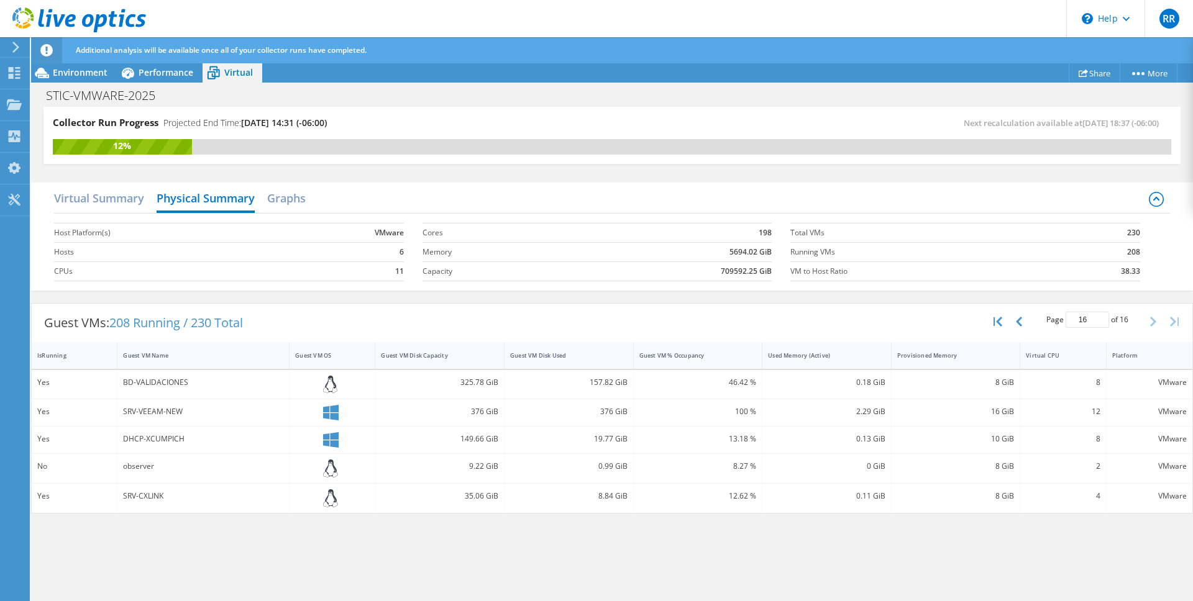
scroll to position [0, 0]
click at [1139, 316] on div "Page 16 of 16 5 rows 10 rows 20 rows 25 rows 50 rows 100 rows" at bounding box center [1087, 322] width 113 height 24
click at [1140, 316] on div "Page 16 of 16 5 rows 10 rows 20 rows 25 rows 50 rows 100 rows" at bounding box center [1087, 322] width 113 height 24
